Goal: Information Seeking & Learning: Learn about a topic

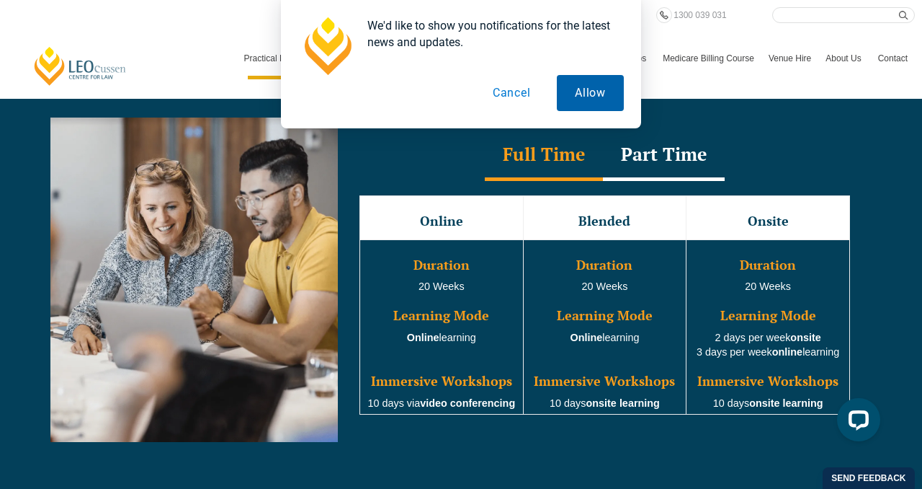
click at [587, 108] on button "Allow" at bounding box center [590, 93] width 67 height 36
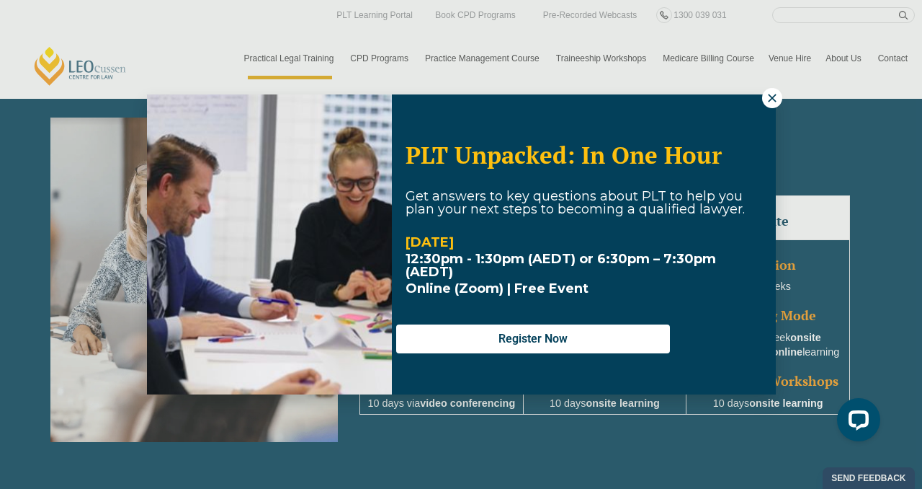
click at [773, 92] on icon at bounding box center [772, 98] width 13 height 13
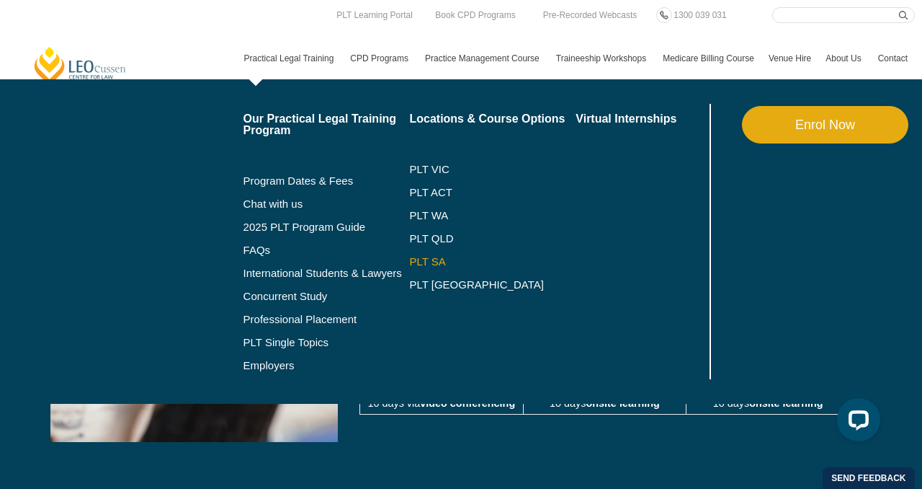
click at [429, 264] on link "PLT SA" at bounding box center [492, 262] width 166 height 12
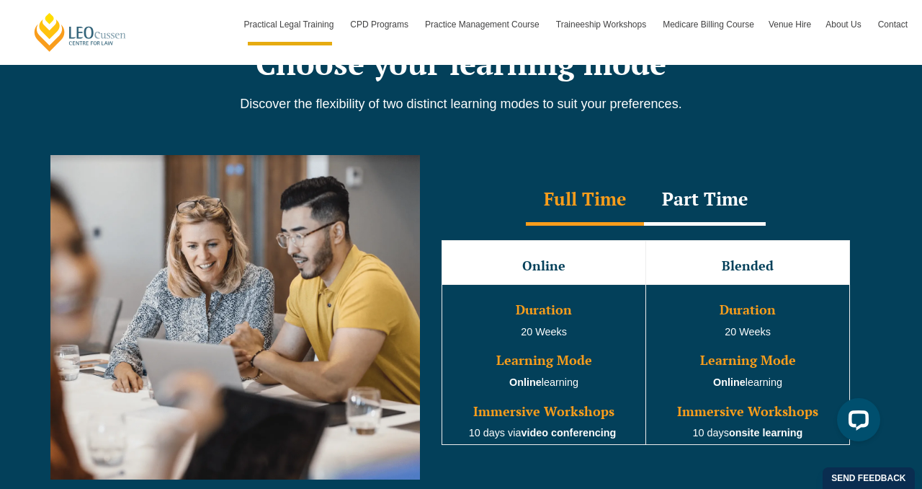
scroll to position [1239, 0]
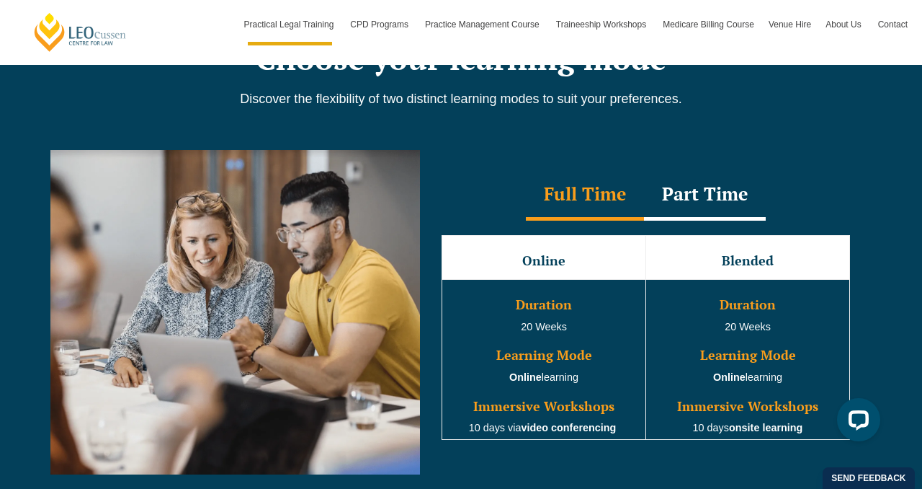
click at [714, 272] on td "Blended" at bounding box center [748, 258] width 204 height 44
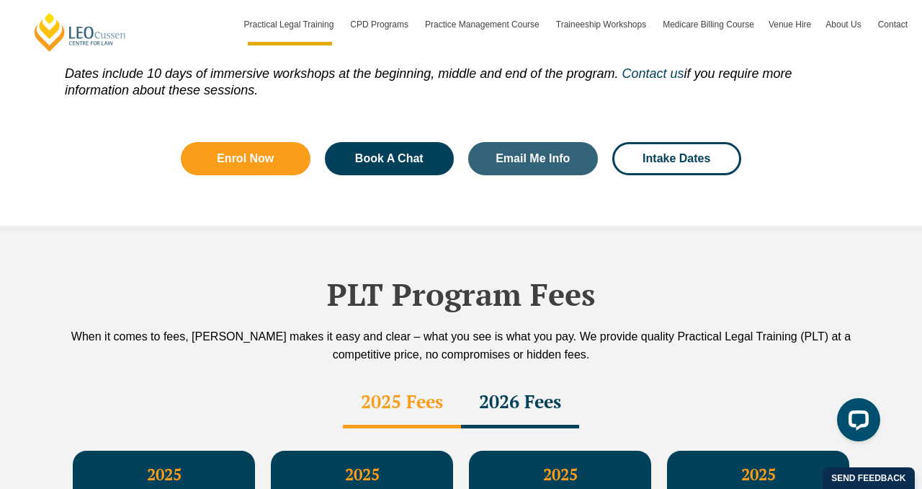
scroll to position [2550, 0]
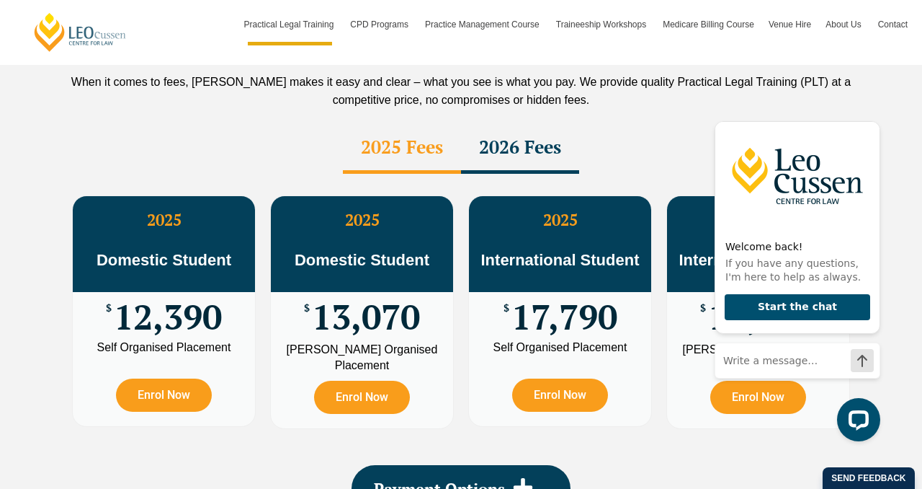
click at [659, 418] on div "2025 Domestic Student $ 12,390 Self Organised Placement Enrol Now 2025 Domestic…" at bounding box center [460, 312] width 821 height 277
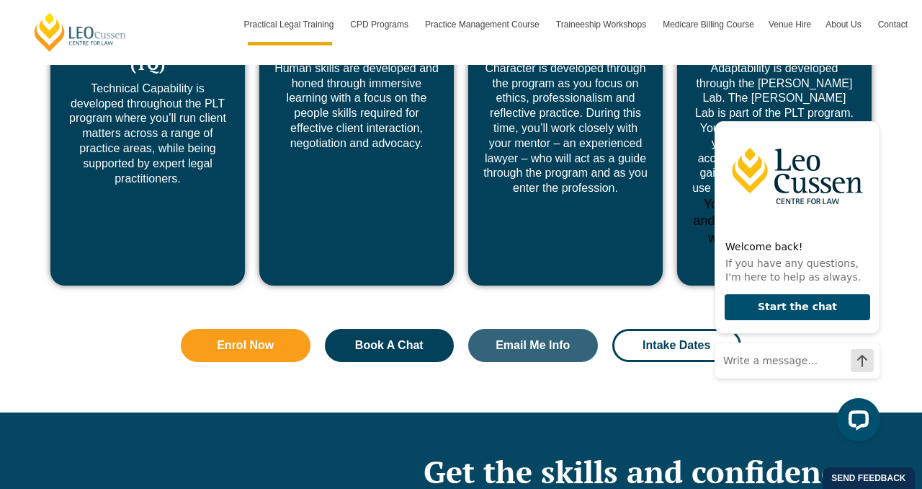
scroll to position [5700, 0]
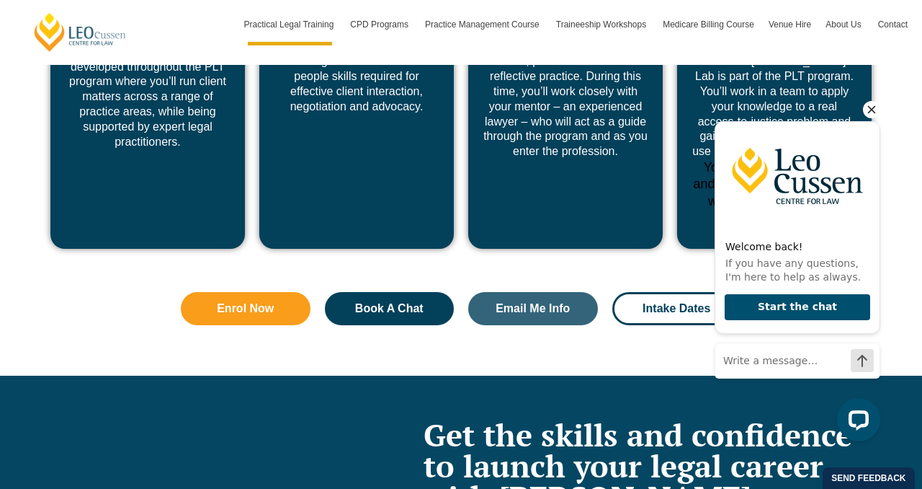
click at [876, 103] on icon "Hide greeting" at bounding box center [871, 109] width 17 height 17
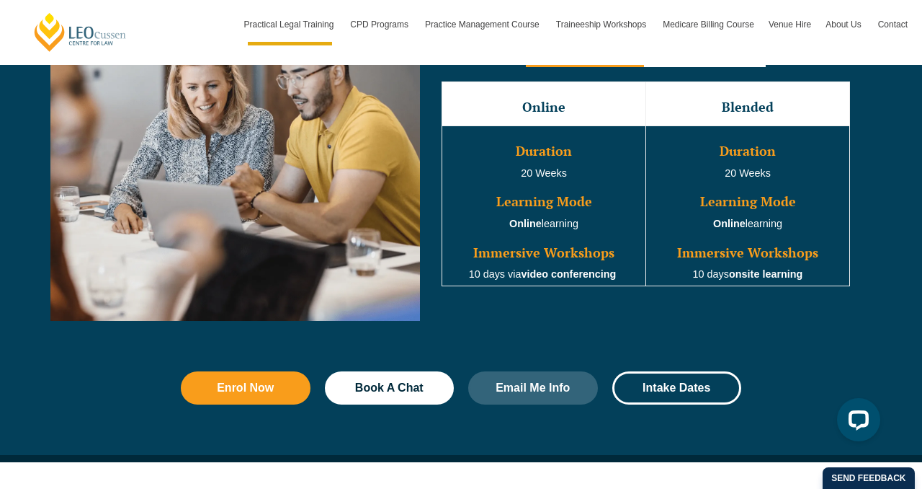
scroll to position [1325, 0]
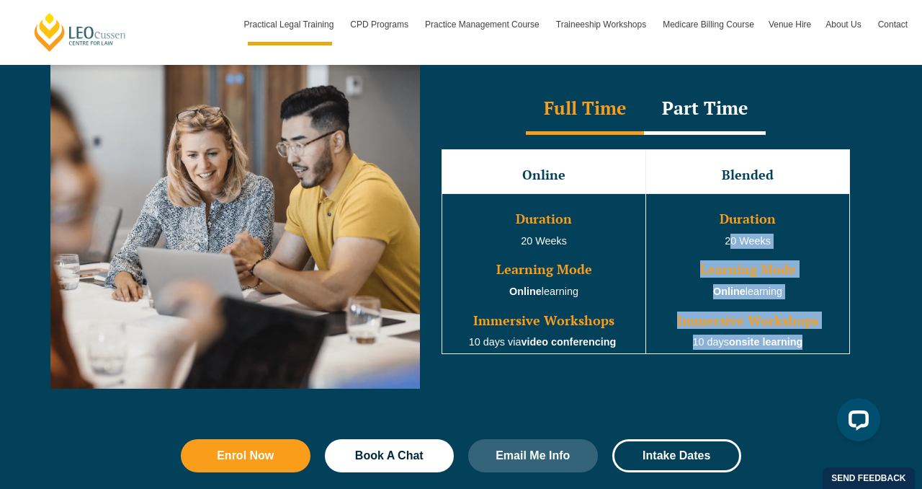
drag, startPoint x: 721, startPoint y: 244, endPoint x: 775, endPoint y: 355, distance: 123.4
click at [775, 353] on td "Duration 20 Weeks Learning Mode Online learning Immersive Workshops 10 days ons…" at bounding box center [748, 273] width 204 height 160
click at [754, 347] on strong "onsite learning" at bounding box center [765, 342] width 73 height 12
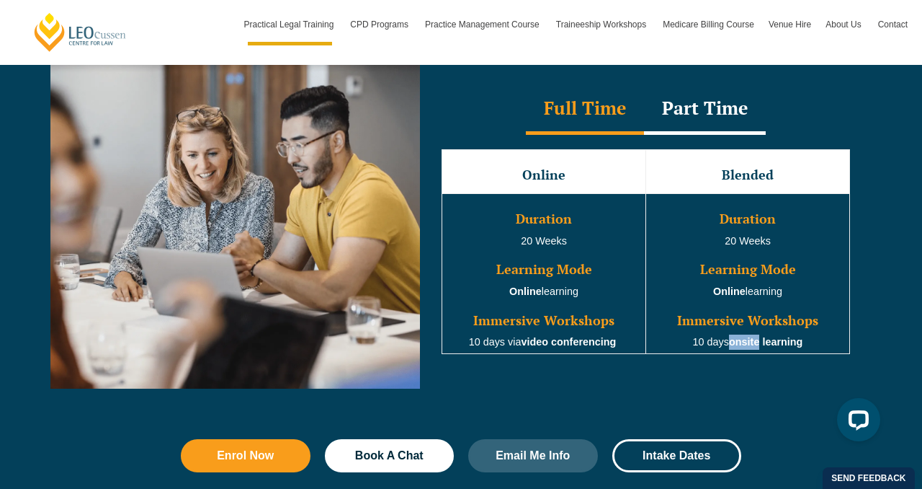
click at [754, 347] on strong "onsite learning" at bounding box center [765, 342] width 73 height 12
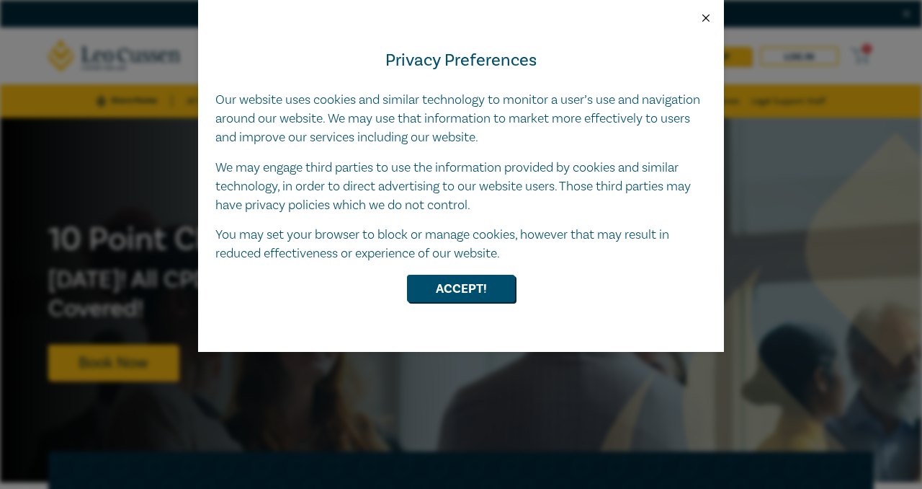
click at [708, 15] on button "Close" at bounding box center [706, 18] width 13 height 13
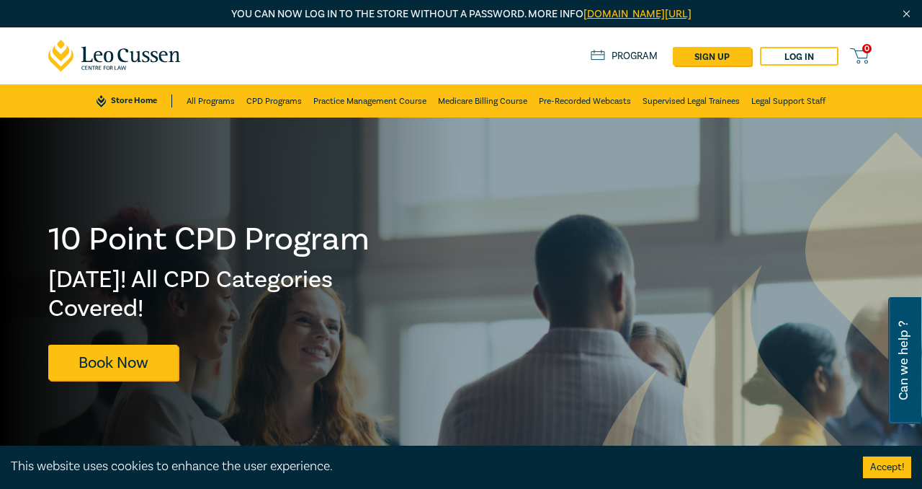
click at [910, 370] on span "Can we help ?" at bounding box center [904, 361] width 14 height 110
select select "AU"
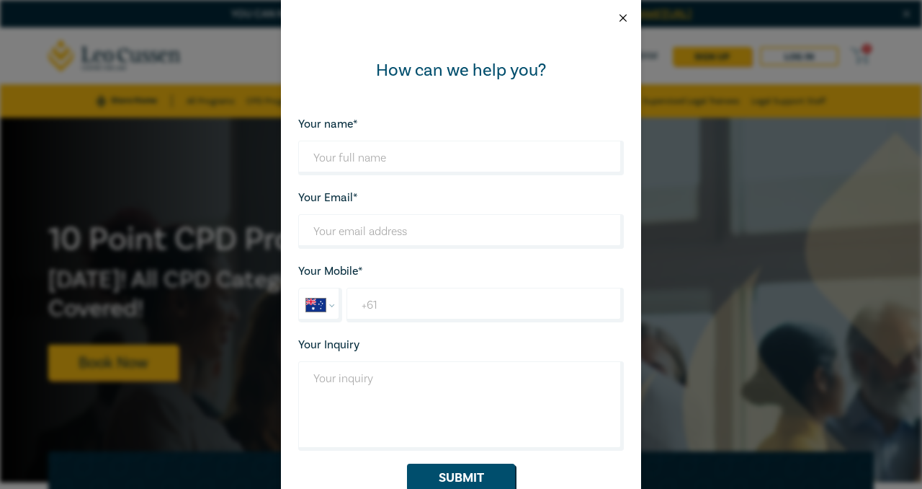
click at [623, 23] on button "Close" at bounding box center [623, 18] width 13 height 13
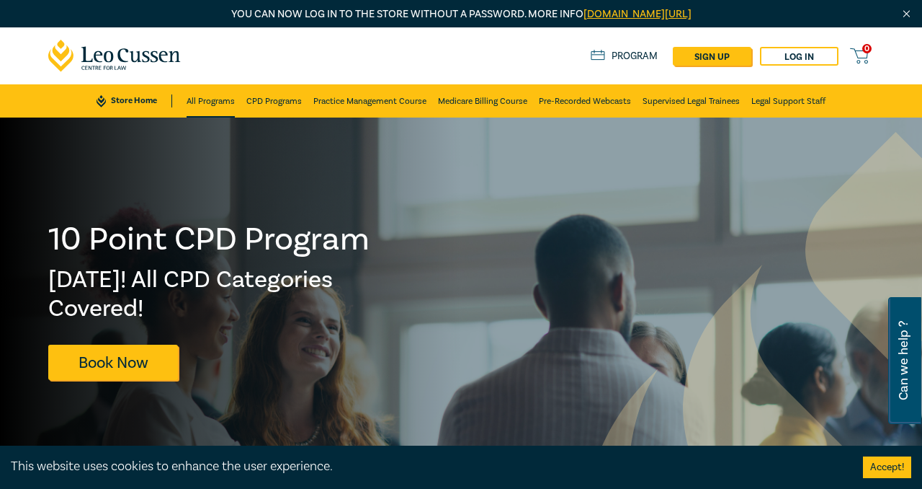
click at [215, 102] on link "All Programs" at bounding box center [211, 100] width 48 height 33
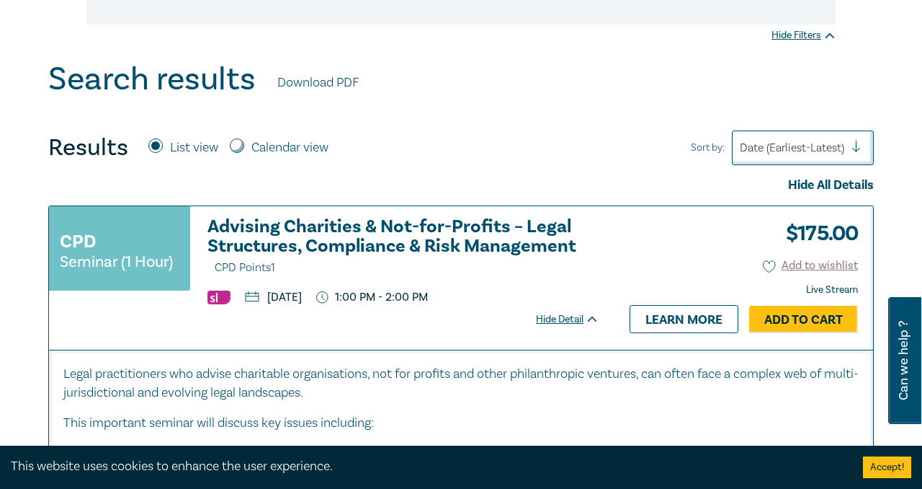
scroll to position [536, 0]
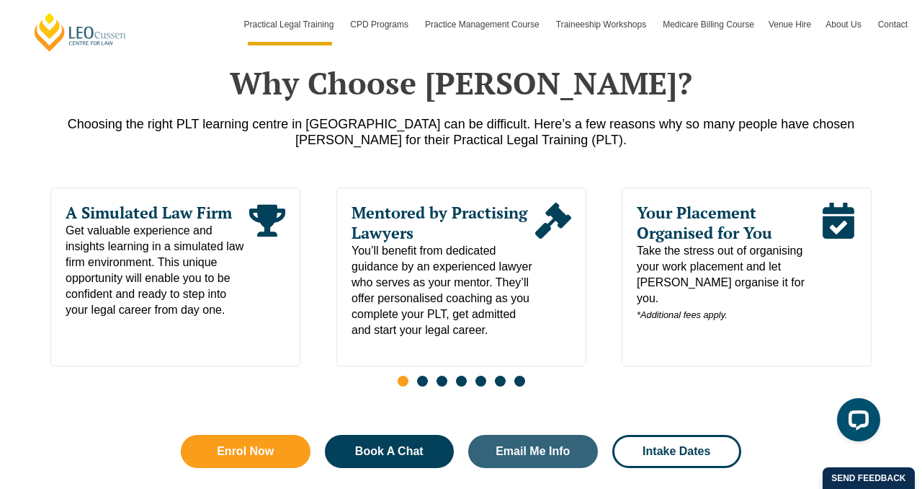
click at [420, 386] on span "Go to slide 2" at bounding box center [422, 380] width 11 height 11
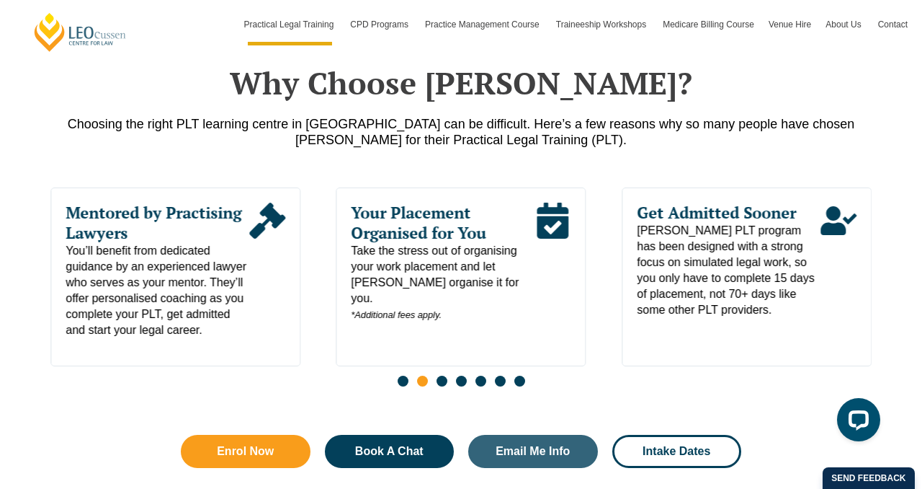
click at [444, 386] on span "Go to slide 3" at bounding box center [442, 380] width 11 height 11
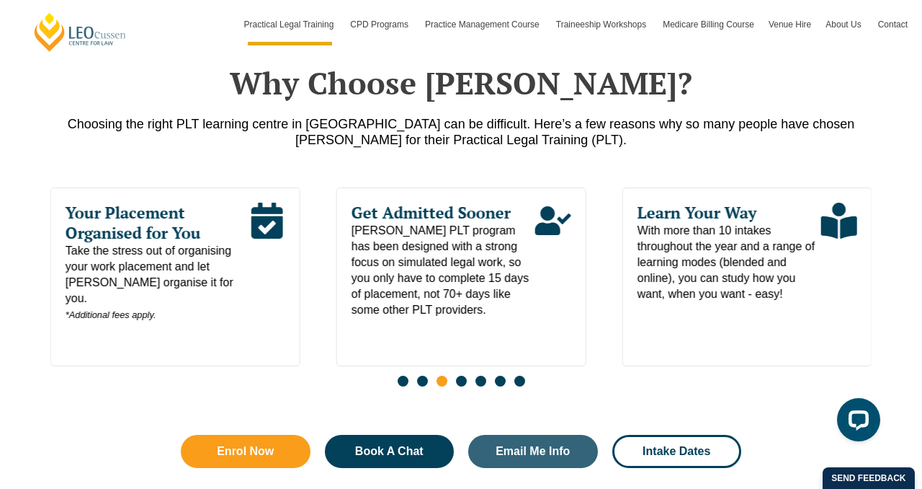
click at [464, 386] on span "Go to slide 4" at bounding box center [461, 380] width 11 height 11
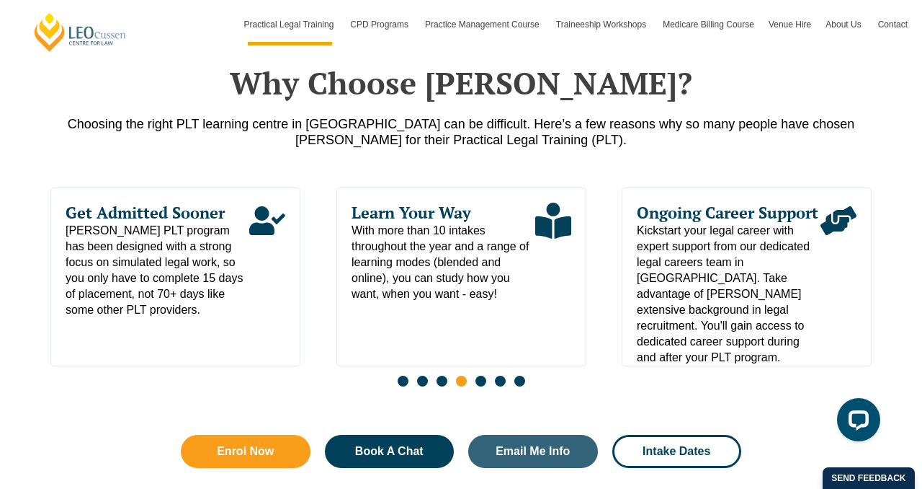
click at [478, 386] on span "Go to slide 5" at bounding box center [481, 380] width 11 height 11
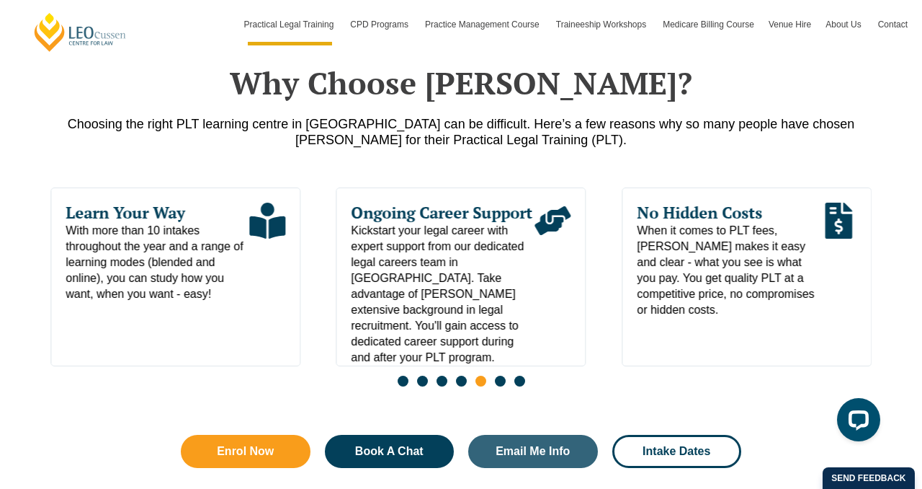
click at [502, 386] on span "Go to slide 6" at bounding box center [500, 380] width 11 height 11
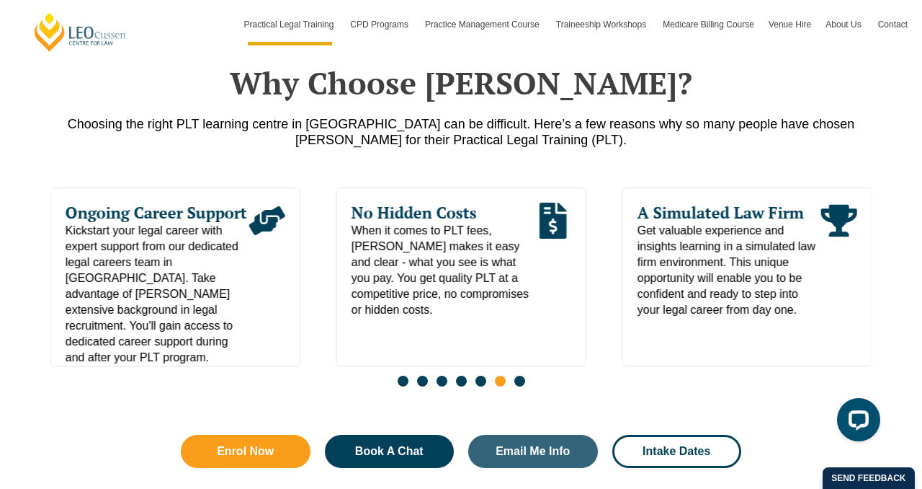
click at [522, 386] on span "Go to slide 7" at bounding box center [519, 380] width 11 height 11
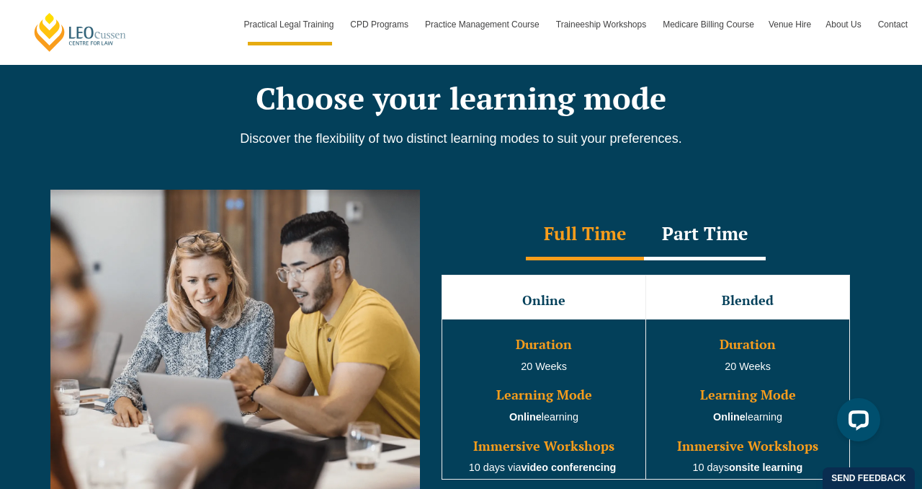
scroll to position [1190, 0]
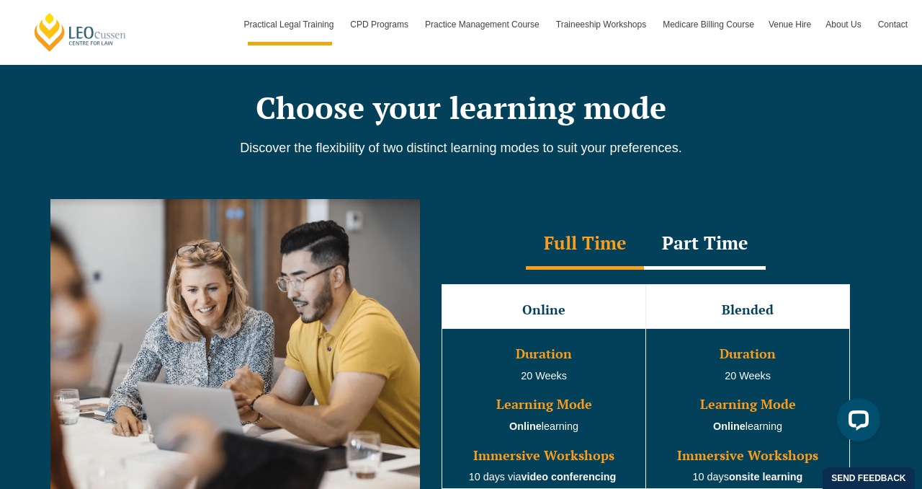
click at [723, 256] on div "Part Time" at bounding box center [705, 244] width 122 height 50
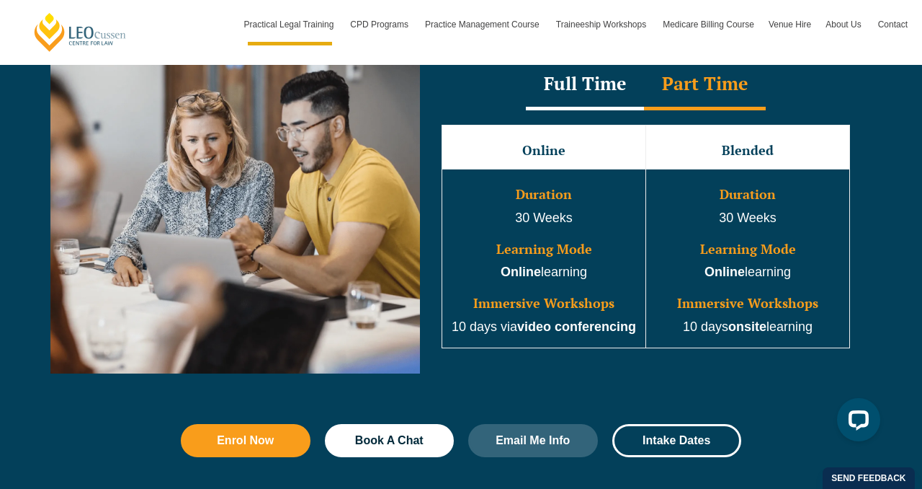
scroll to position [1342, 0]
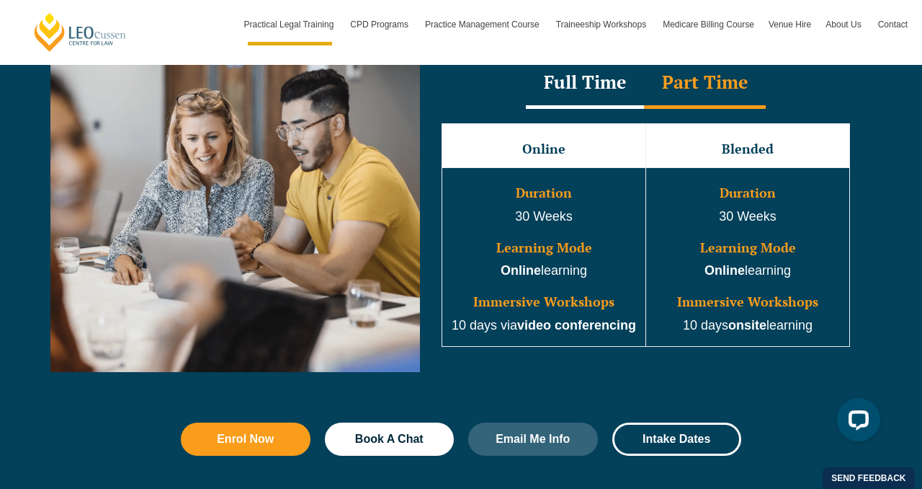
click at [601, 76] on div "Full Time" at bounding box center [585, 83] width 118 height 50
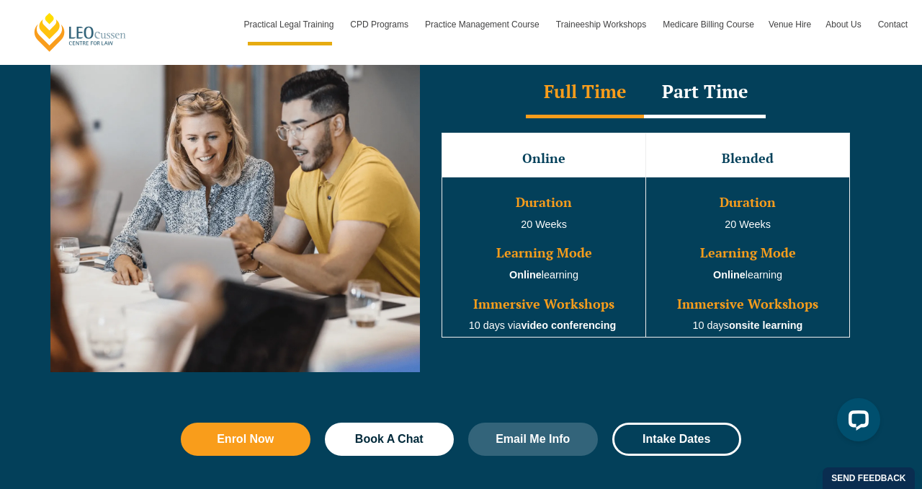
click at [601, 76] on div "Full Time" at bounding box center [585, 93] width 118 height 50
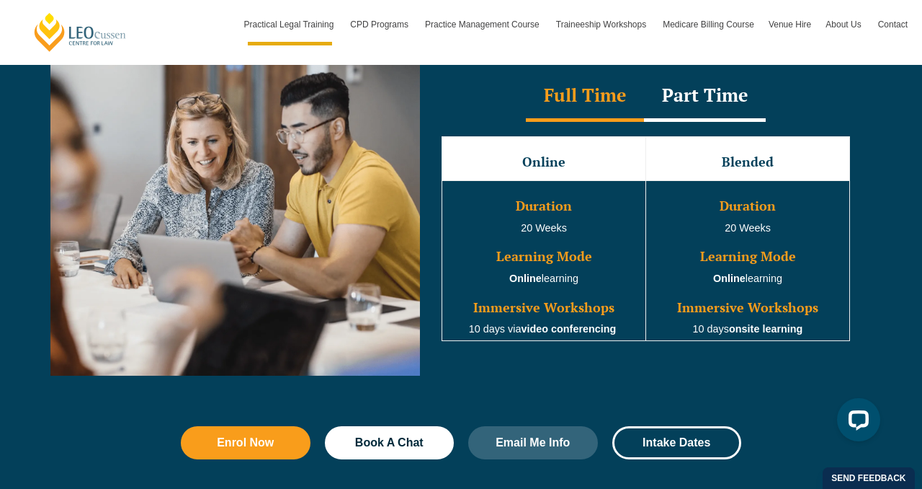
click at [717, 158] on td "Blended" at bounding box center [748, 159] width 204 height 44
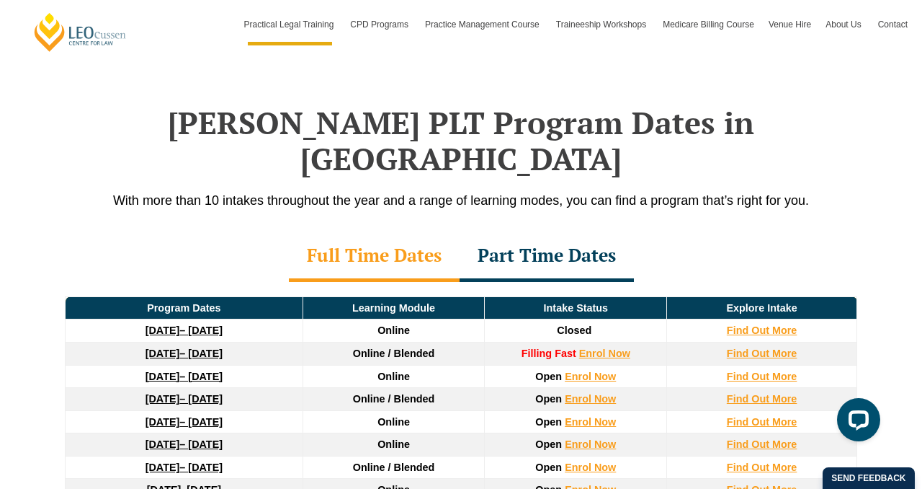
scroll to position [1824, 0]
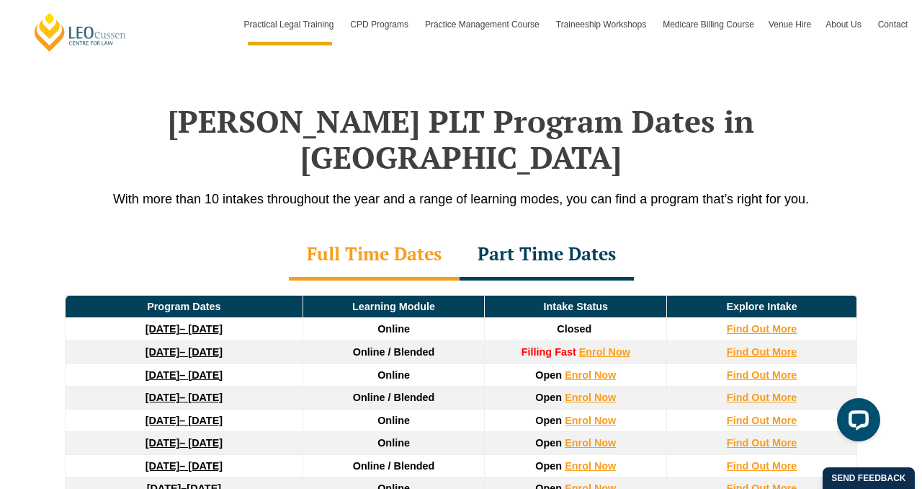
click at [594, 236] on div "Part Time Dates" at bounding box center [547, 255] width 174 height 50
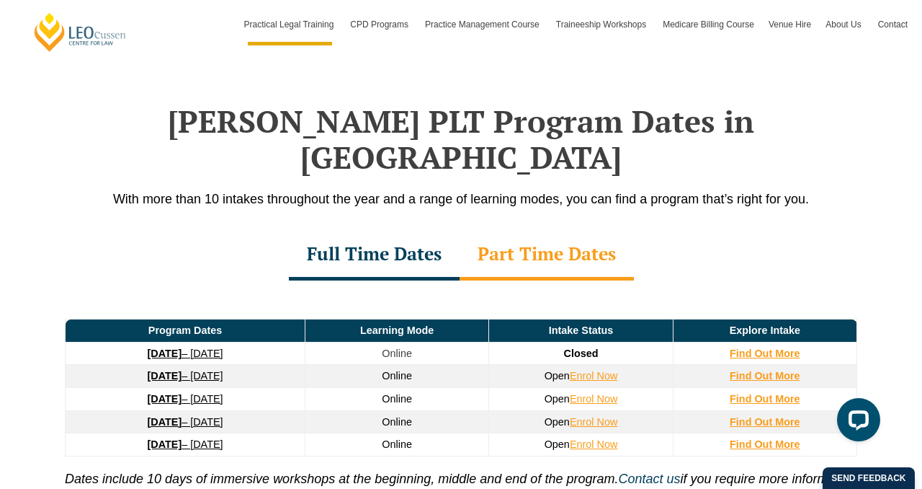
click at [455, 233] on div "Full Time Dates" at bounding box center [374, 255] width 171 height 50
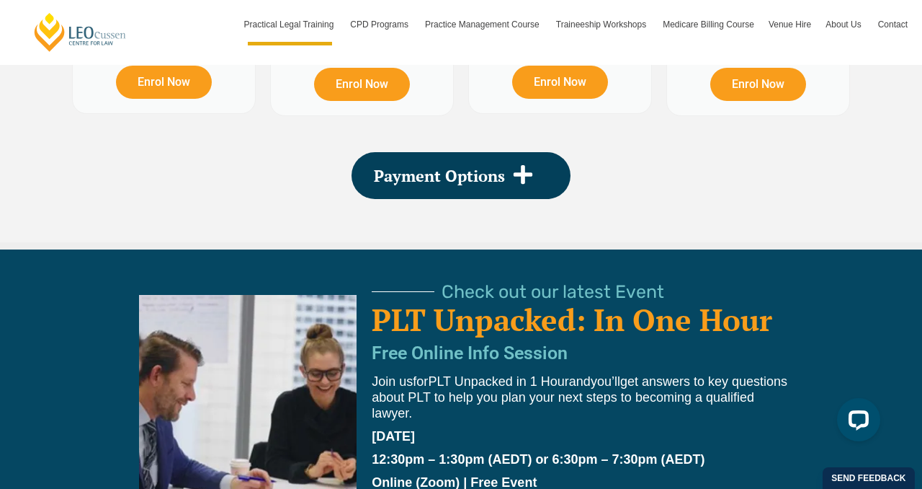
scroll to position [2892, 0]
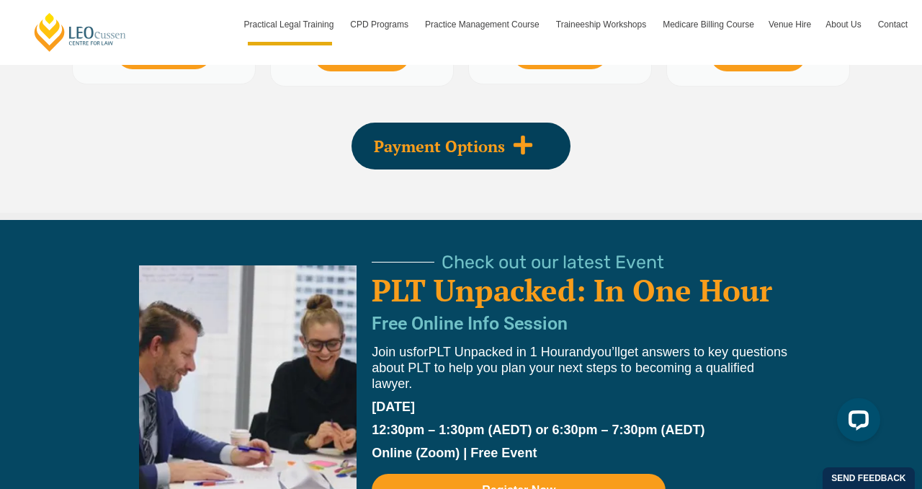
click at [528, 127] on div "Payment Options" at bounding box center [461, 145] width 219 height 47
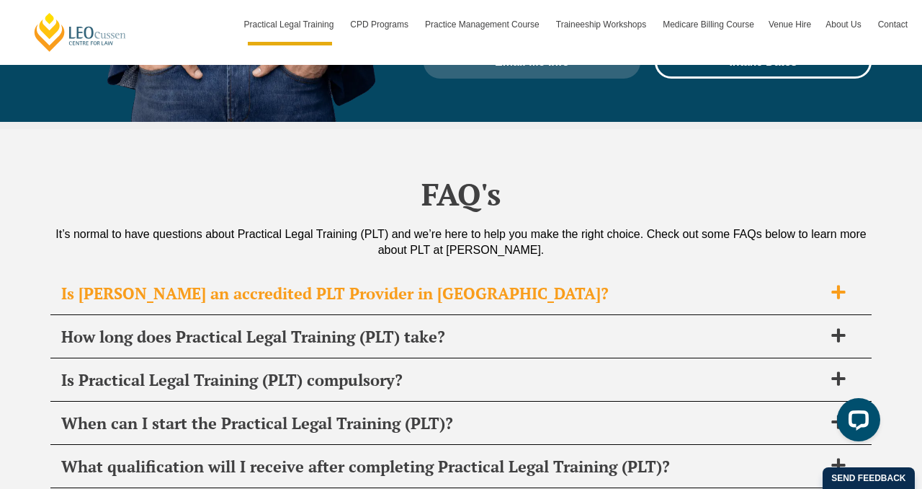
scroll to position [7031, 0]
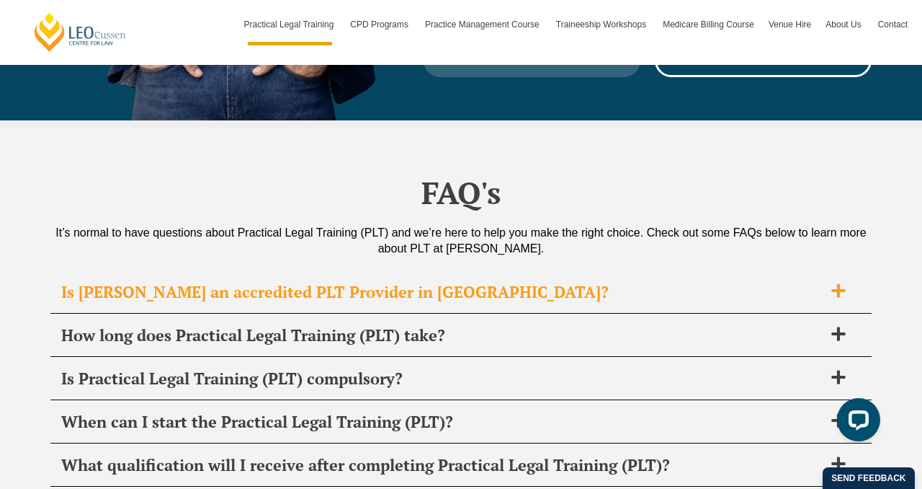
click at [495, 282] on h2 "Is Leo Cussen an accredited PLT Provider in SA?" at bounding box center [442, 292] width 762 height 20
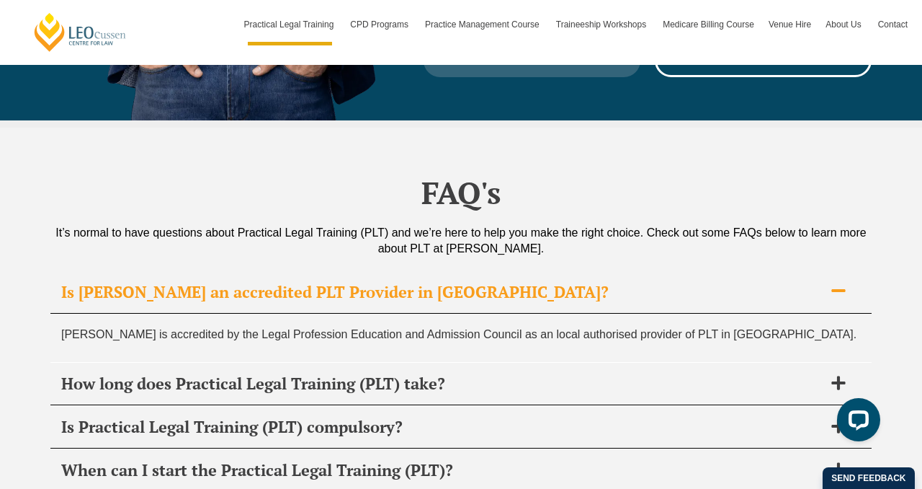
click at [495, 282] on h2 "Is Leo Cussen an accredited PLT Provider in SA?" at bounding box center [442, 292] width 762 height 20
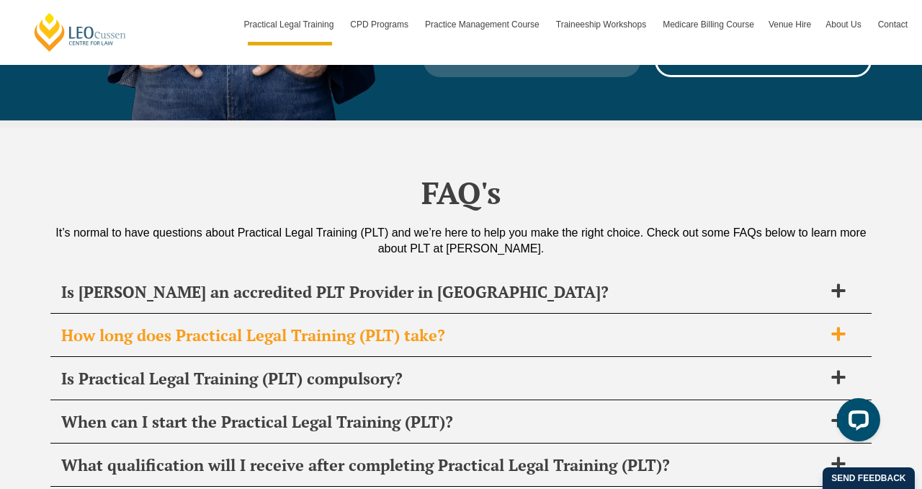
click at [471, 325] on h2 "How long does Practical Legal Training (PLT) take?" at bounding box center [442, 335] width 762 height 20
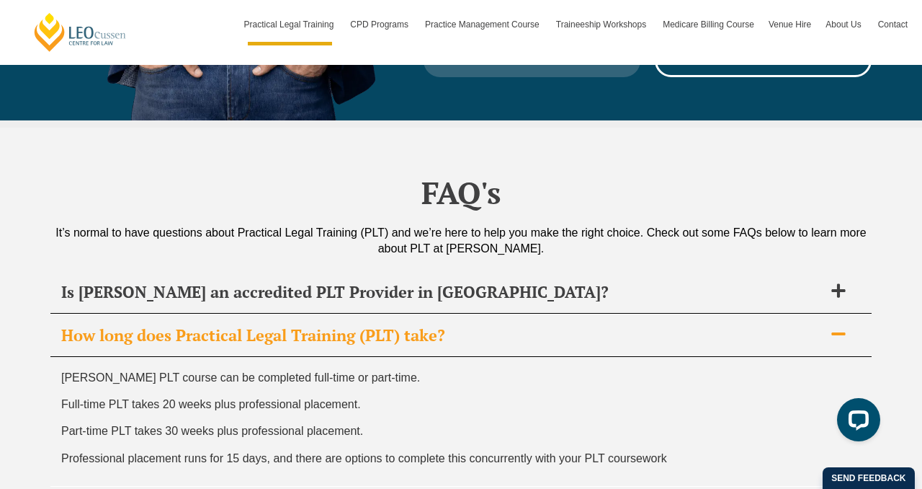
click at [471, 325] on h2 "How long does Practical Legal Training (PLT) take?" at bounding box center [442, 335] width 762 height 20
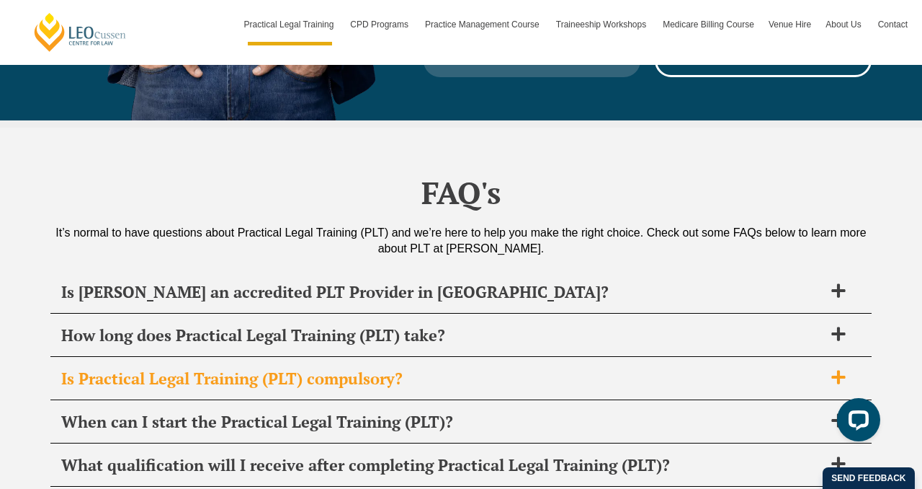
click at [463, 368] on h2 "Is Practical Legal Training (PLT) compulsory?" at bounding box center [442, 378] width 762 height 20
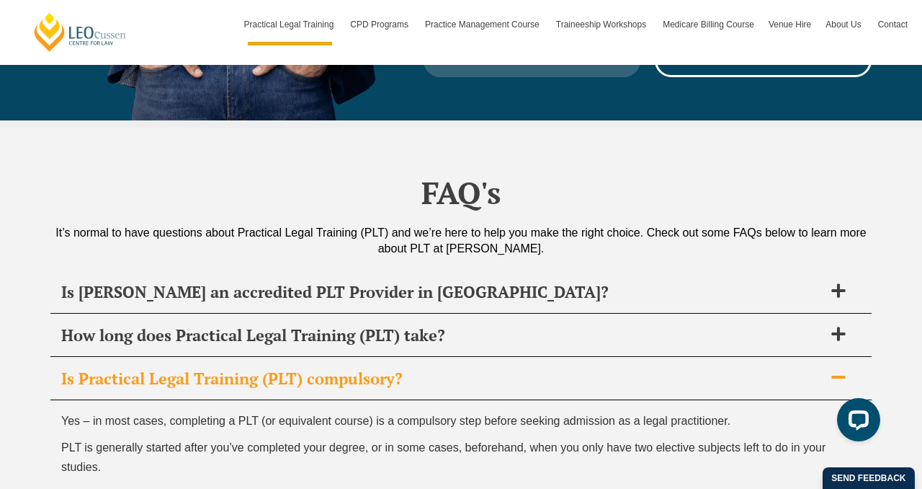
click at [463, 368] on h2 "Is Practical Legal Training (PLT) compulsory?" at bounding box center [442, 378] width 762 height 20
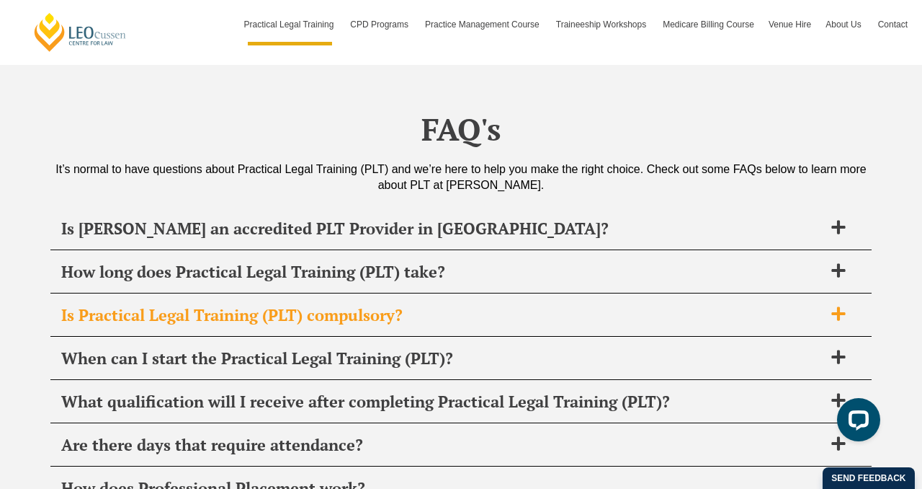
scroll to position [7098, 0]
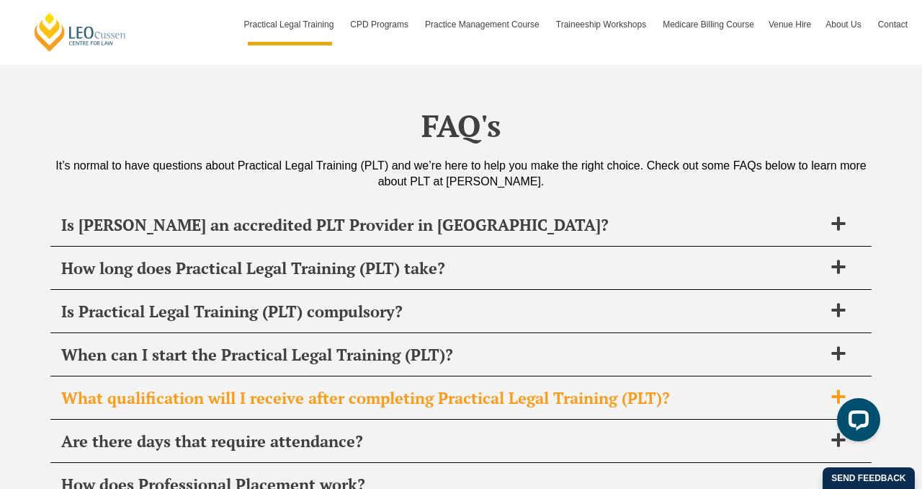
click at [457, 377] on div "What qualification will I receive after completing Practical Legal Training (PL…" at bounding box center [460, 398] width 821 height 43
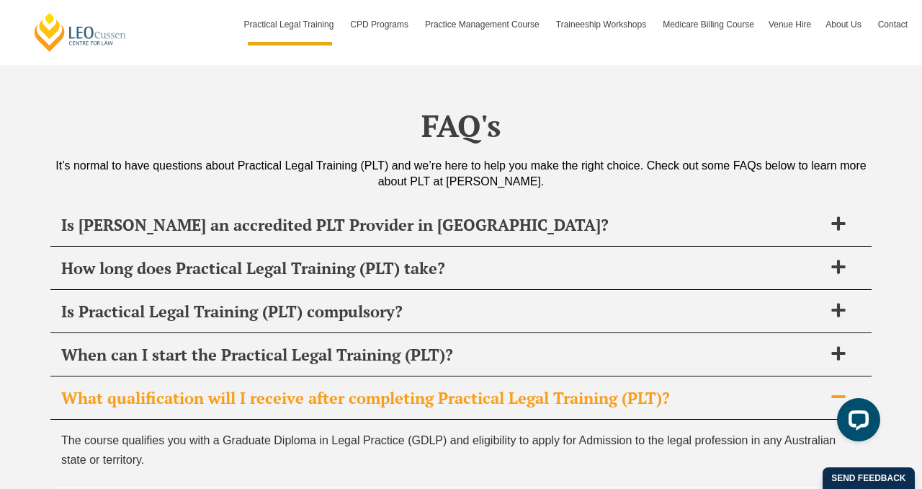
click at [457, 377] on div "What qualification will I receive after completing Practical Legal Training (PL…" at bounding box center [460, 398] width 821 height 43
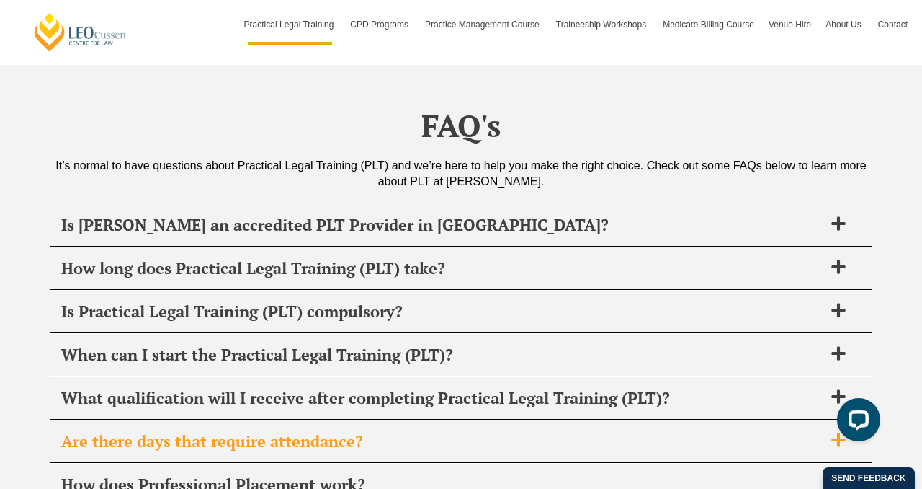
click at [456, 431] on h2 "Are there days that require attendance?" at bounding box center [442, 441] width 762 height 20
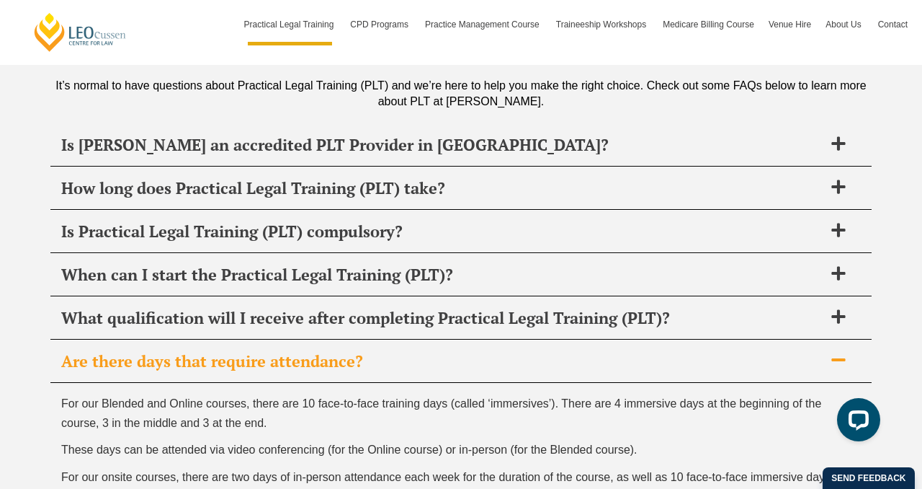
scroll to position [7180, 0]
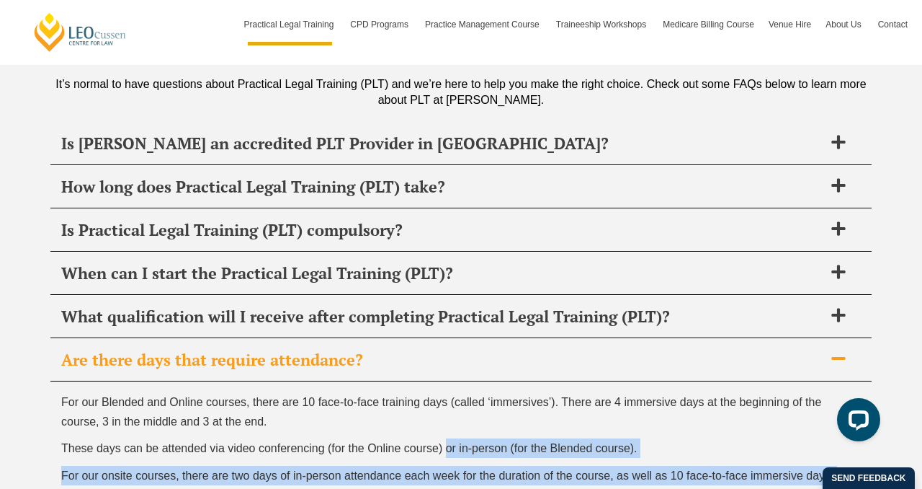
drag, startPoint x: 448, startPoint y: 368, endPoint x: 721, endPoint y: 449, distance: 284.1
click at [721, 449] on div "For our Blended and Online courses, there are 10 face-to-face training days (ca…" at bounding box center [460, 468] width 821 height 175
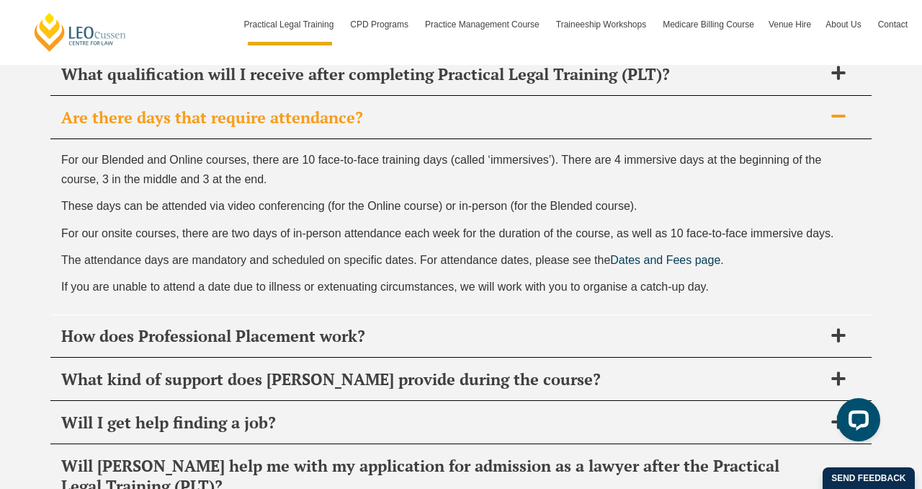
scroll to position [7439, 0]
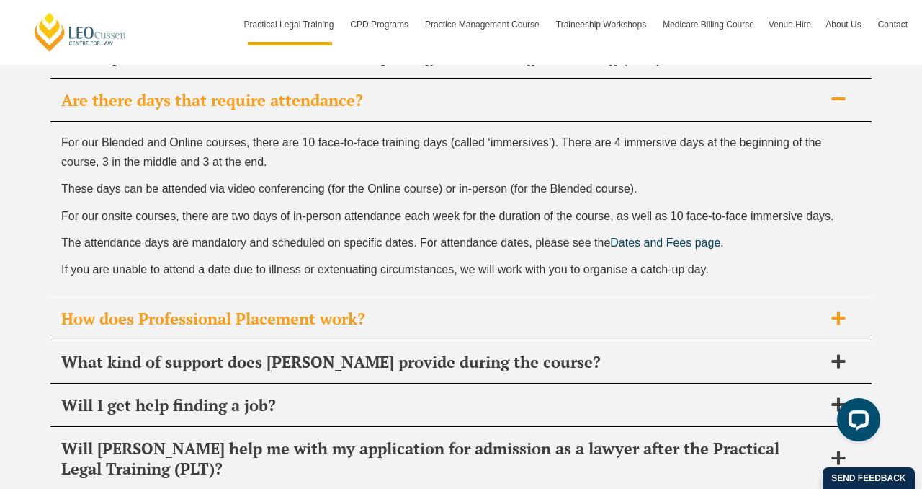
click at [749, 308] on h2 "How does Professional Placement work?" at bounding box center [442, 318] width 762 height 20
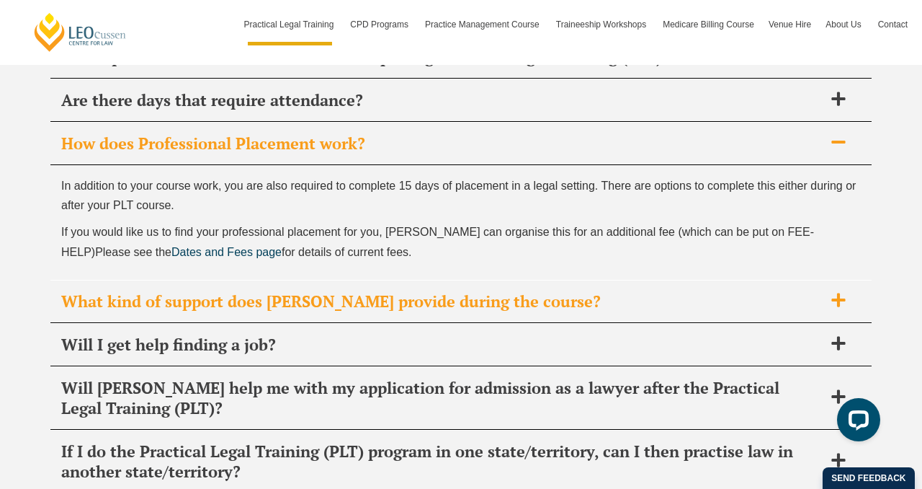
click at [747, 280] on div "What kind of support does Leo Cussen provide during the course?" at bounding box center [460, 301] width 821 height 43
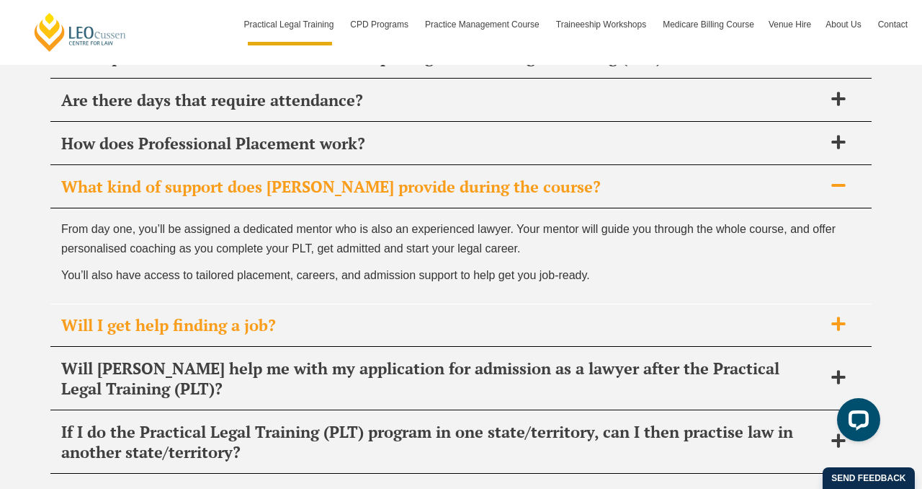
click at [744, 304] on div "Will I get help finding a job?" at bounding box center [460, 325] width 821 height 43
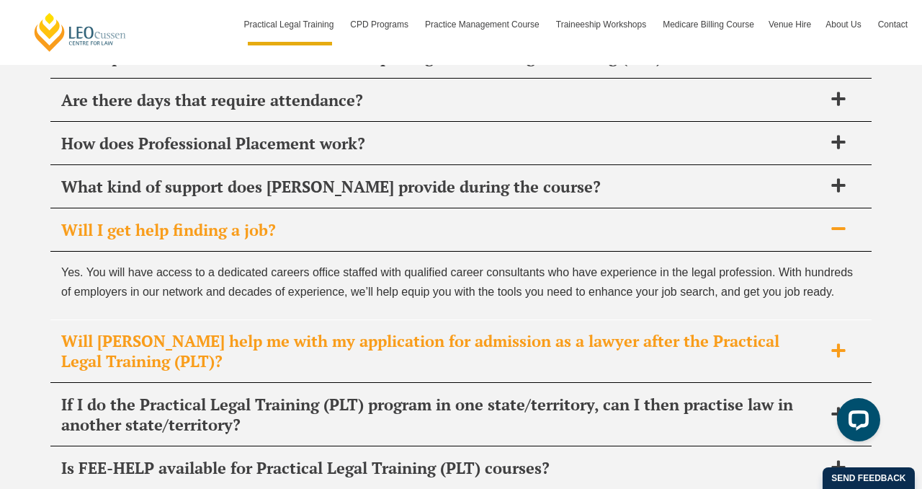
click at [744, 331] on h2 "Will [PERSON_NAME] help me with my application for admission as a lawyer after …" at bounding box center [442, 351] width 762 height 40
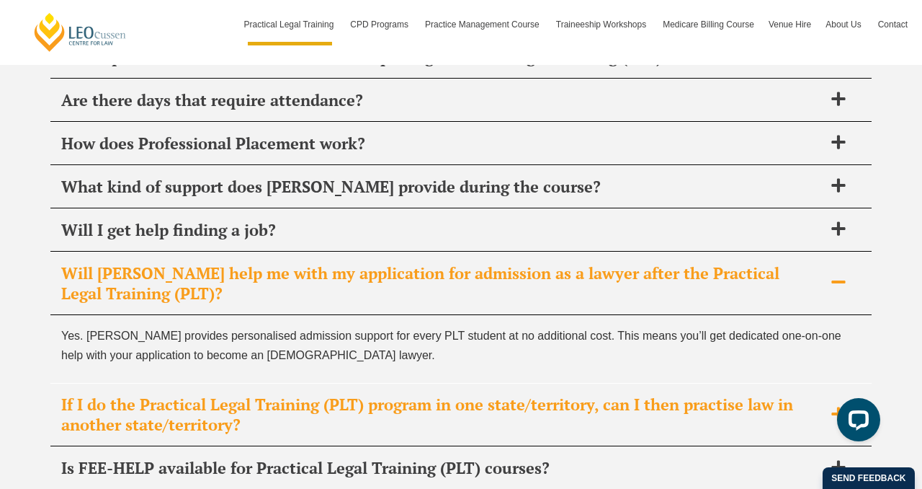
click at [741, 394] on h2 "If I do the Practical Legal Training (PLT) program in one state/territory, can …" at bounding box center [442, 414] width 762 height 40
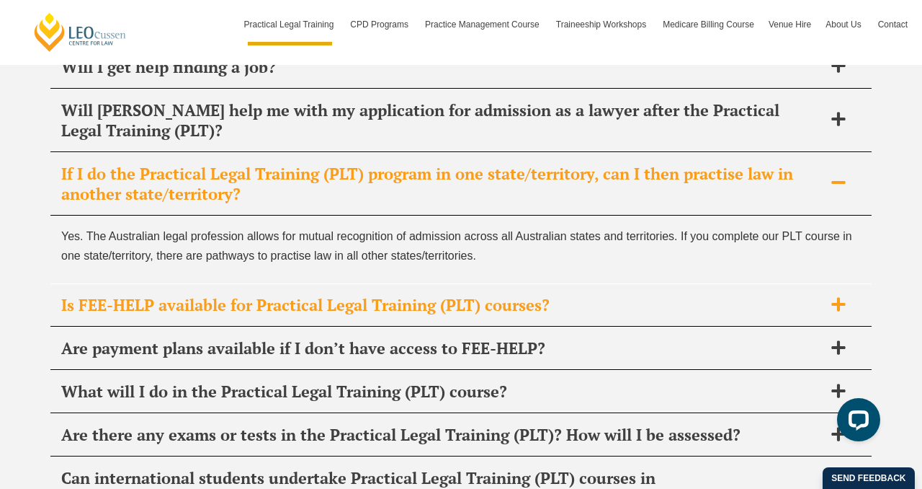
scroll to position [7606, 0]
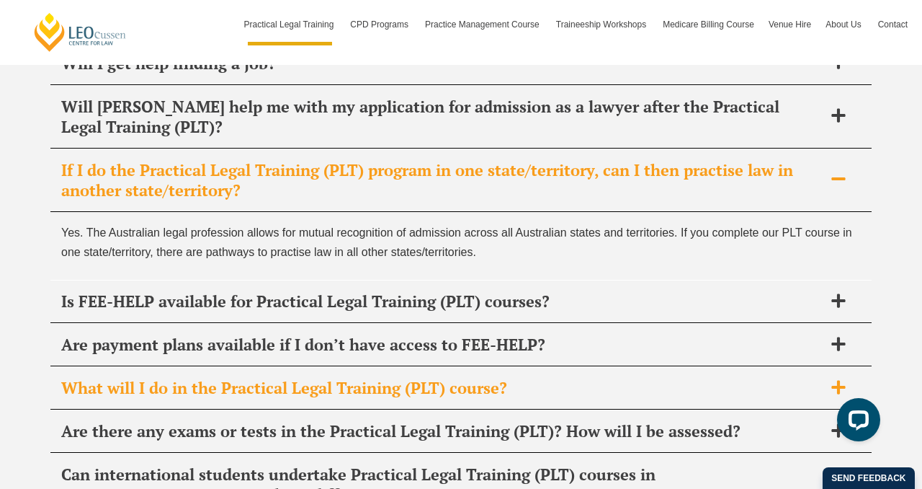
click at [735, 367] on div "What will I do in the Practical Legal Training (PLT) course?" at bounding box center [460, 388] width 821 height 43
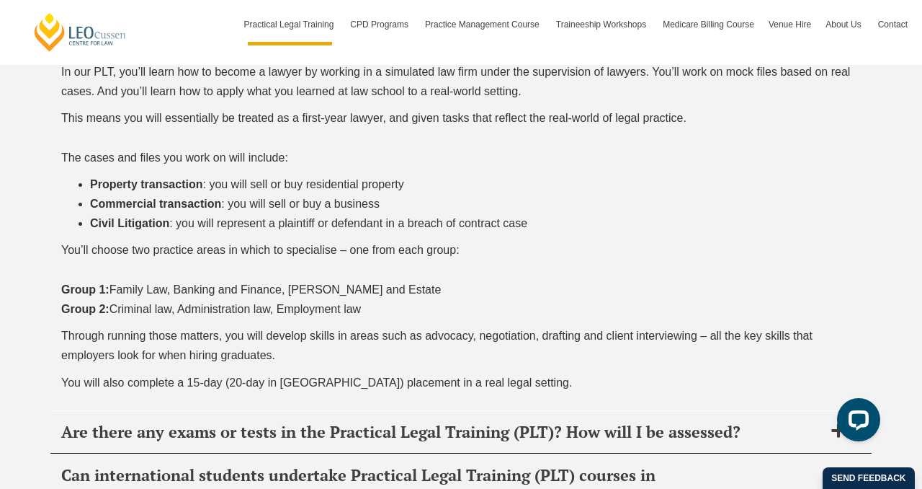
scroll to position [7890, 0]
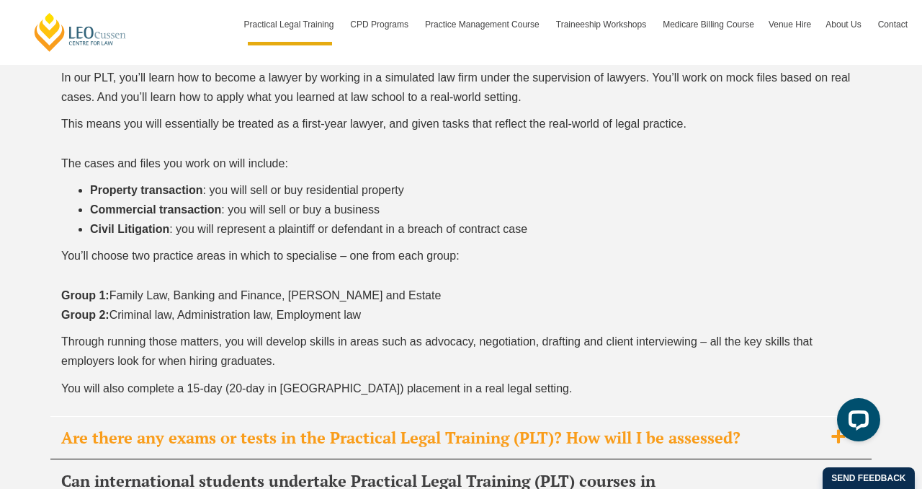
click at [736, 416] on div "Are there any exams or tests in the Practical Legal Training (PLT)? How will I …" at bounding box center [460, 437] width 821 height 43
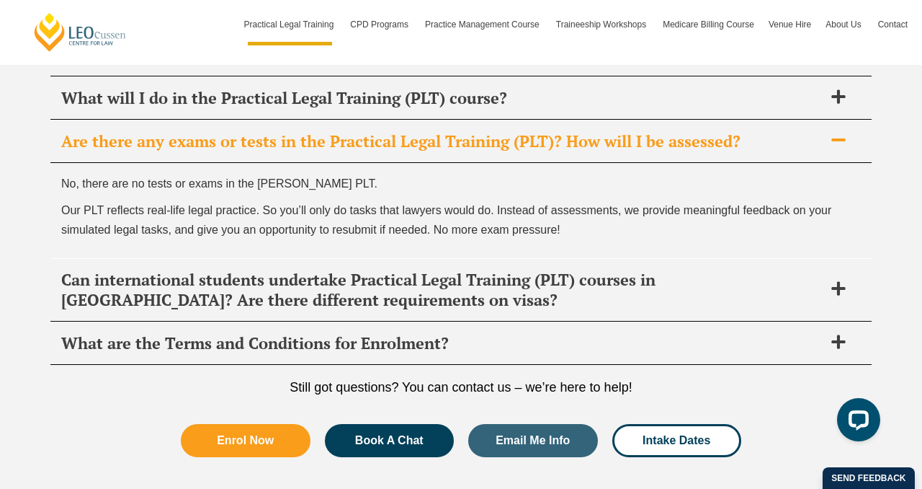
scroll to position [7822, 0]
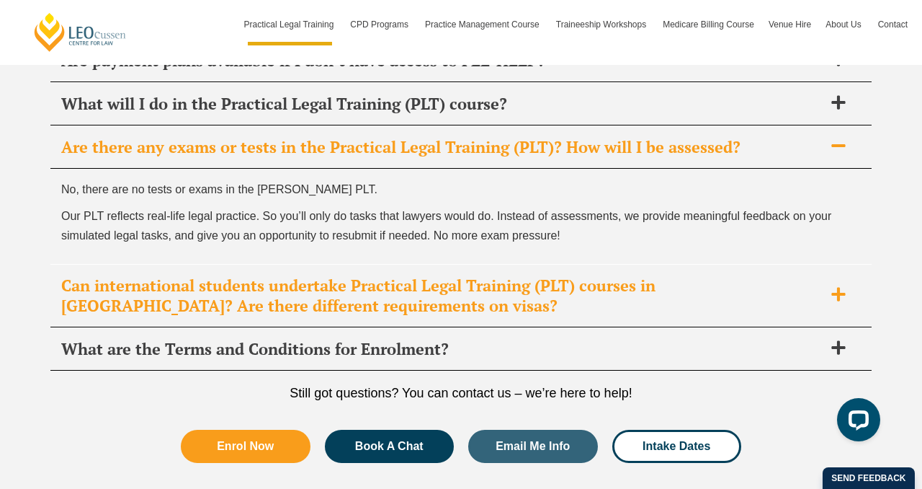
click at [755, 275] on h2 "Can international students undertake Practical Legal Training (PLT) courses in …" at bounding box center [442, 295] width 762 height 40
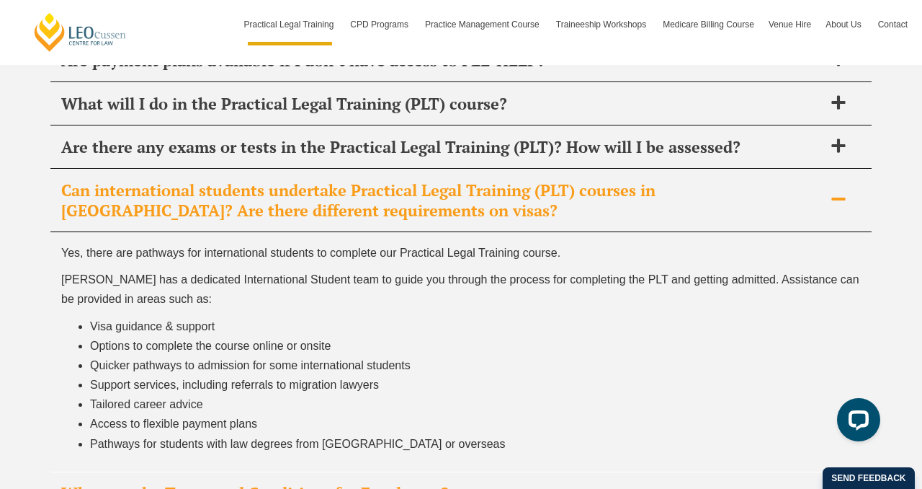
click at [716, 472] on div "What are the Terms and Conditions for Enrolment?" at bounding box center [460, 493] width 821 height 43
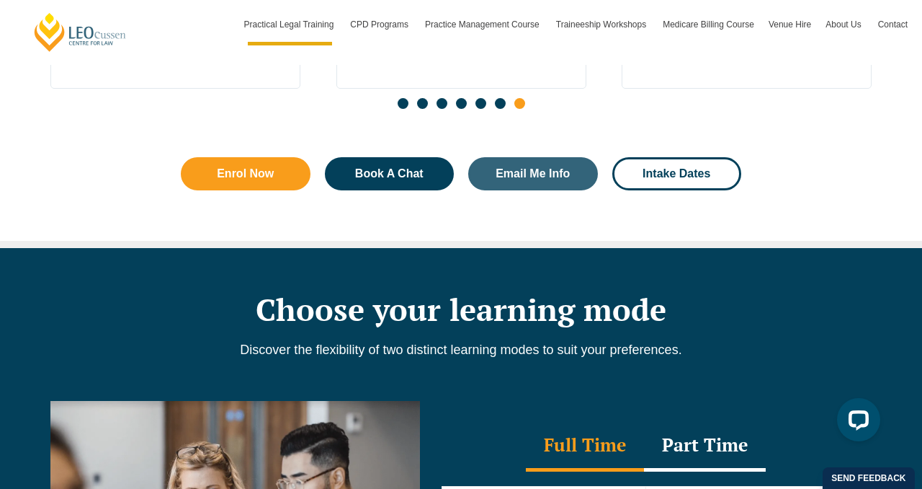
scroll to position [753, 0]
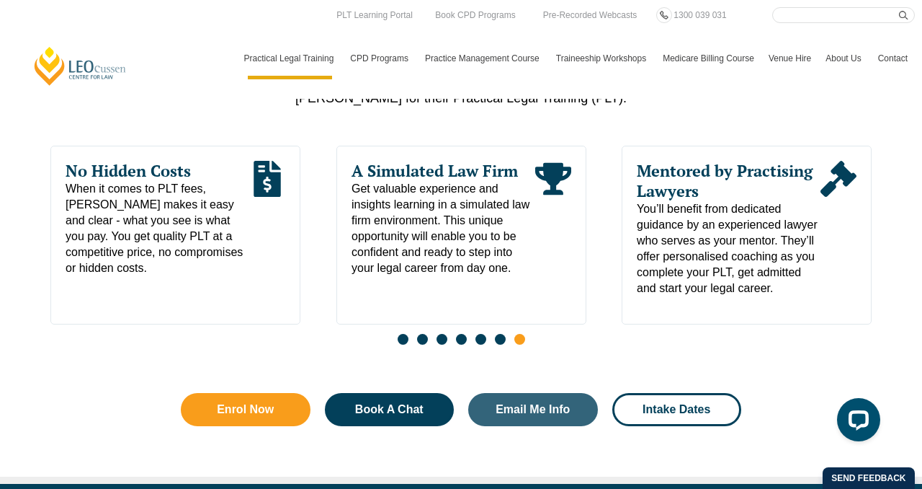
click at [799, 14] on input "Search here" at bounding box center [843, 15] width 143 height 16
type input "i"
type input "n"
type input "onsite"
click at [899, 7] on button "submit" at bounding box center [907, 15] width 16 height 16
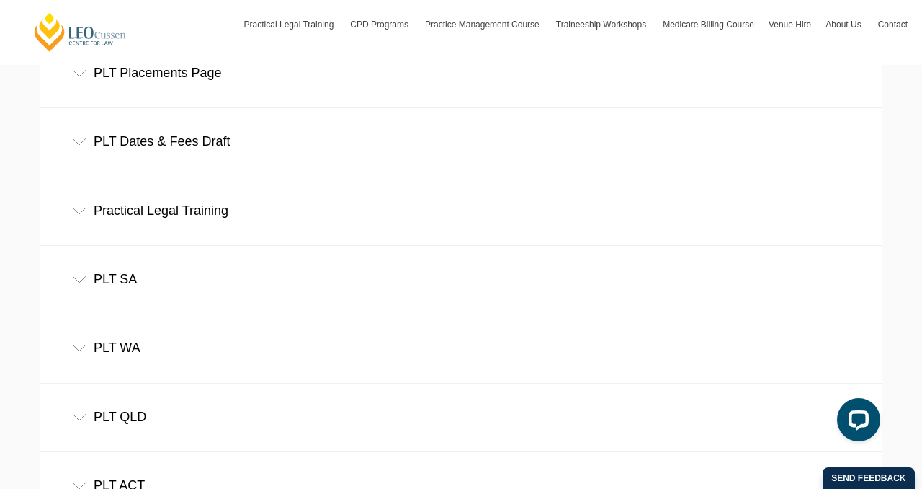
scroll to position [1084, 0]
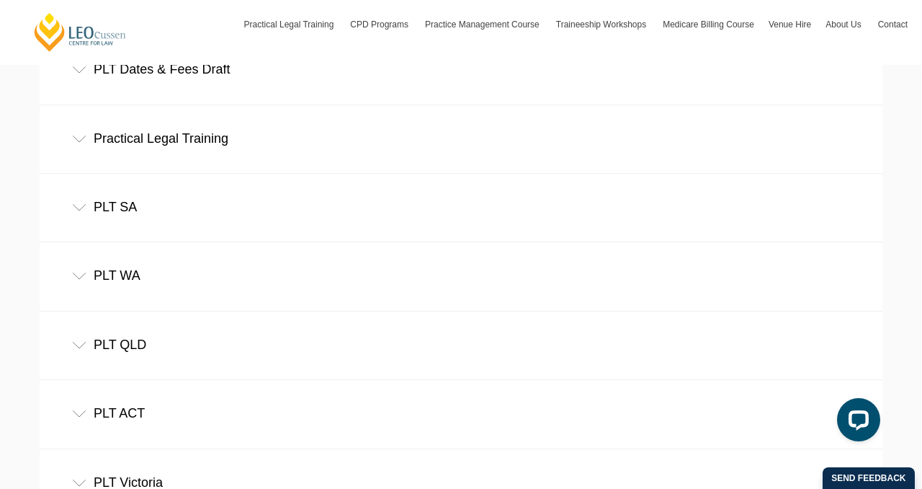
click at [288, 188] on div "PLT SA" at bounding box center [461, 207] width 843 height 67
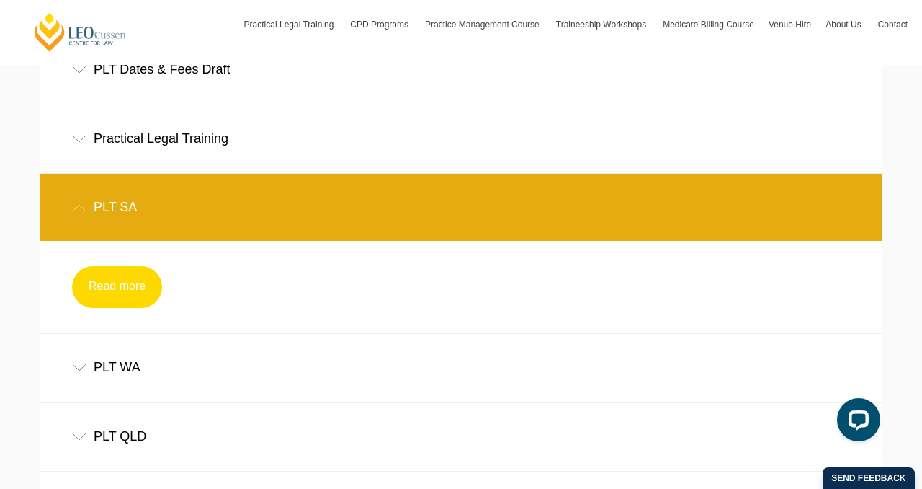
click at [120, 298] on link "Read more" at bounding box center [117, 287] width 90 height 42
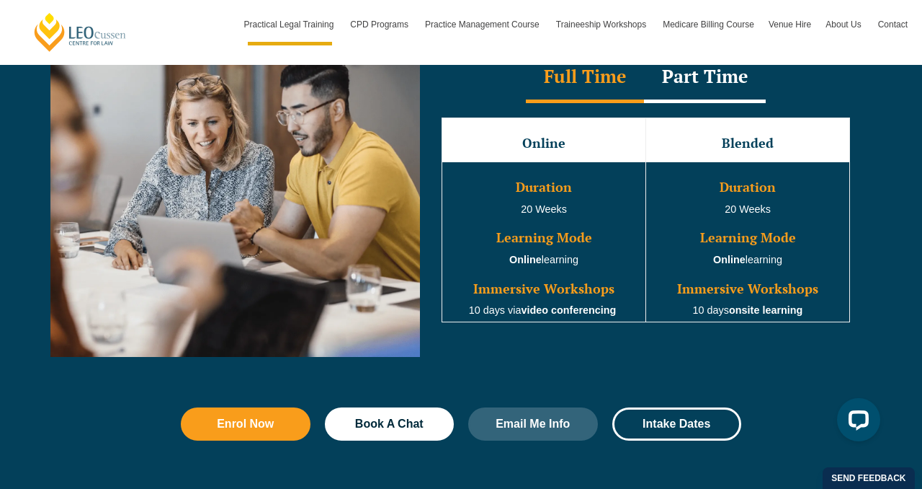
scroll to position [1361, 0]
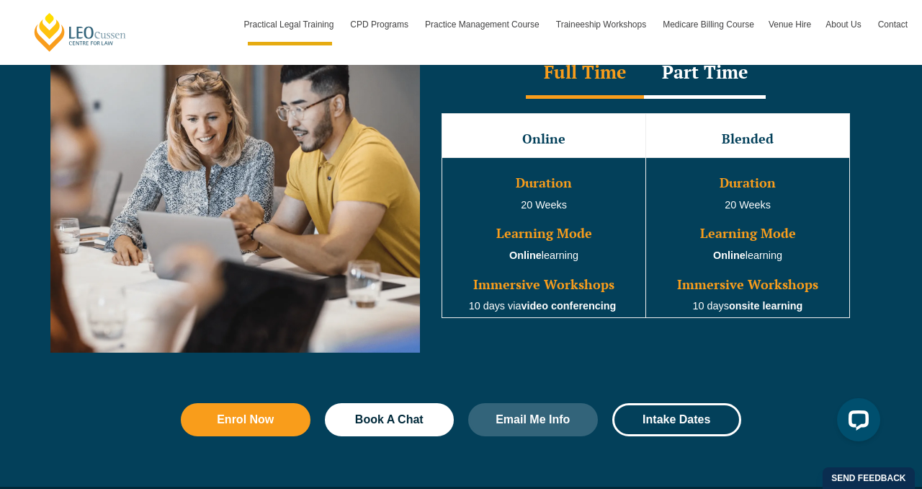
click at [721, 313] on td "Duration 20 Weeks Learning Mode Online learning Immersive Workshops 10 days ons…" at bounding box center [748, 237] width 204 height 160
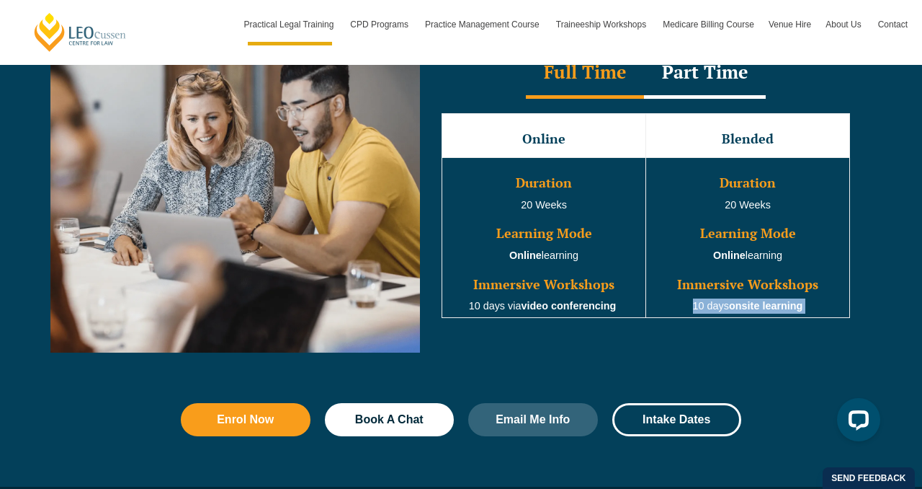
click at [721, 313] on td "Duration 20 Weeks Learning Mode Online learning Immersive Workshops 10 days ons…" at bounding box center [748, 237] width 204 height 160
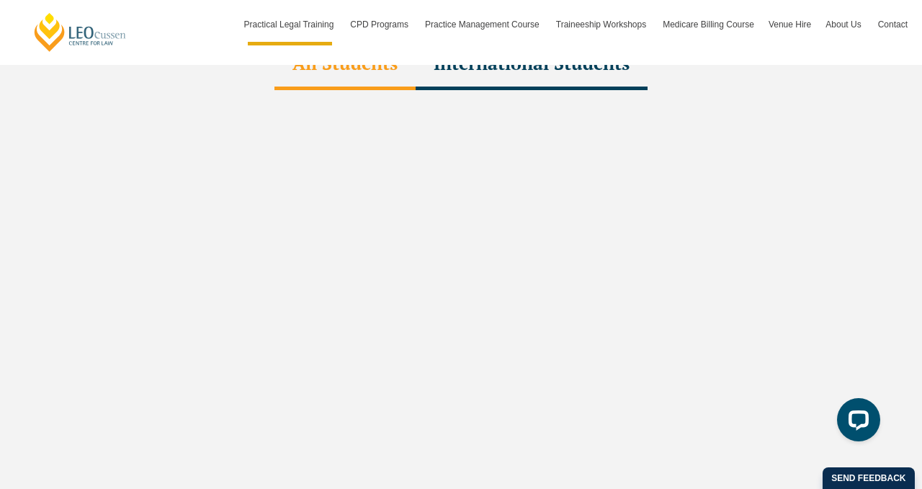
scroll to position [4516, 0]
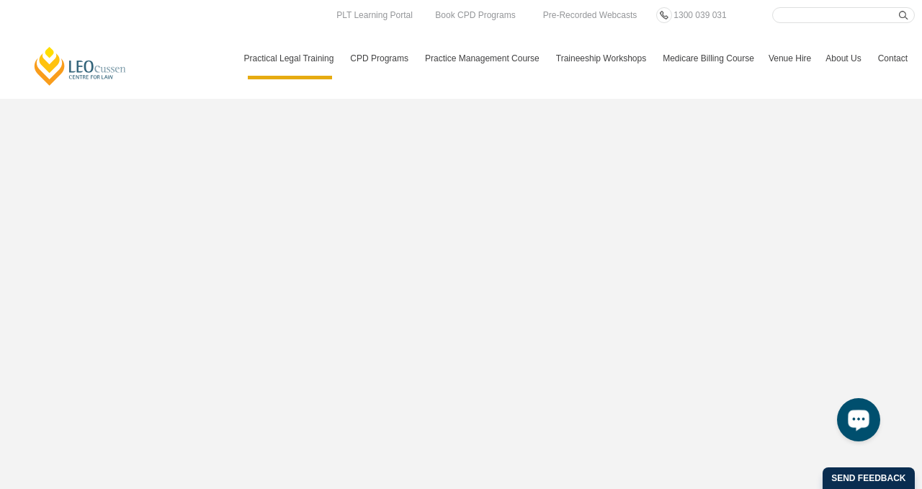
click at [852, 419] on icon "Open LiveChat chat widget" at bounding box center [859, 418] width 14 height 9
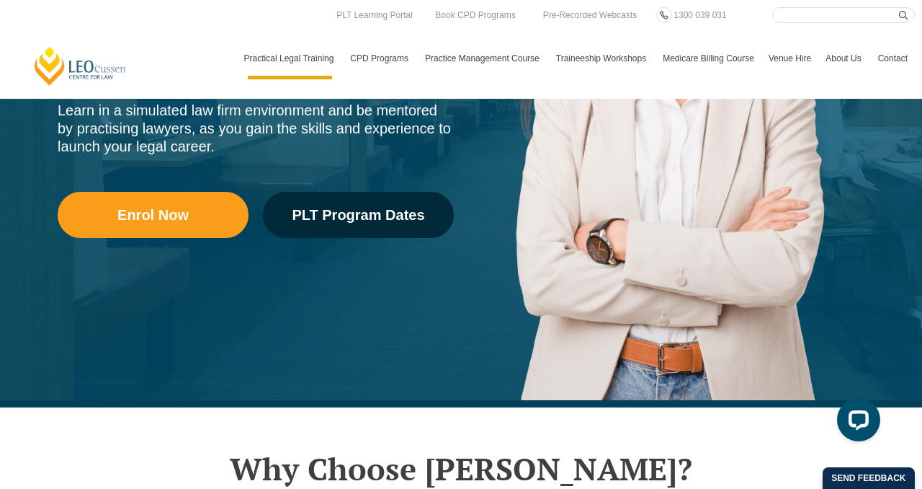
scroll to position [0, 0]
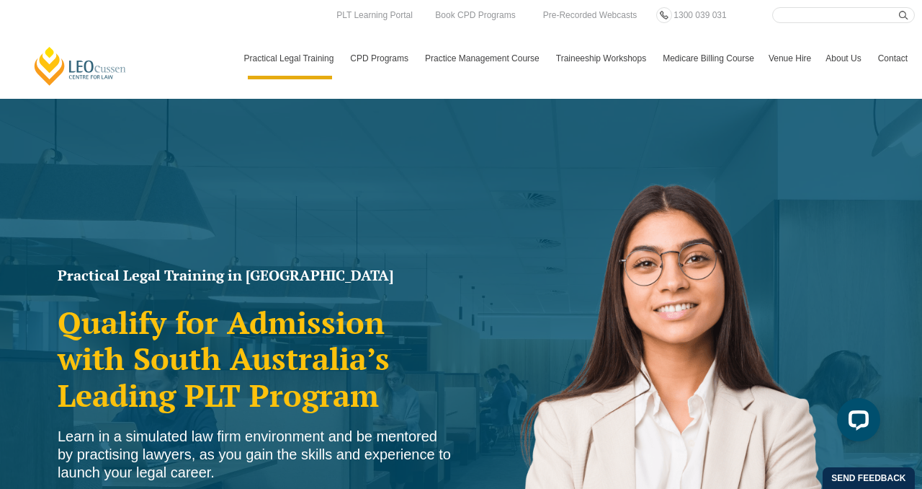
click at [862, 12] on input "Search here" at bounding box center [843, 15] width 143 height 16
type input "interstate"
click at [899, 7] on button "submit" at bounding box center [907, 15] width 16 height 16
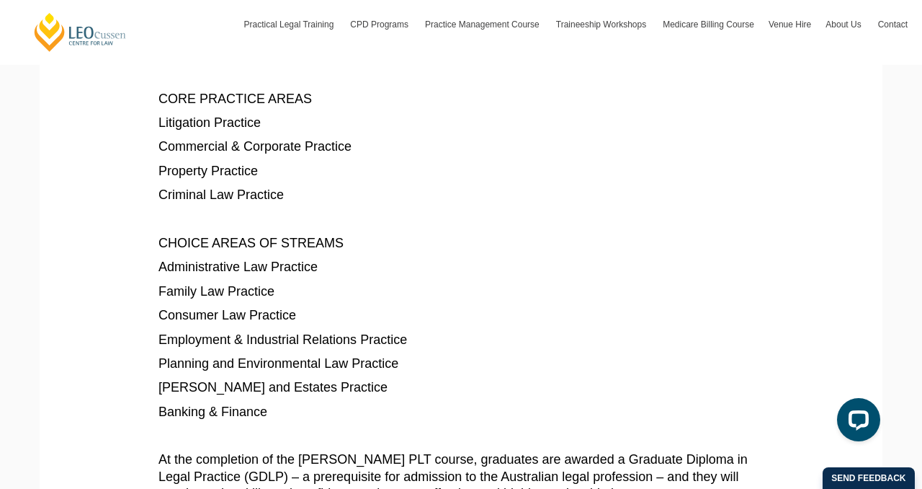
scroll to position [1059, 0]
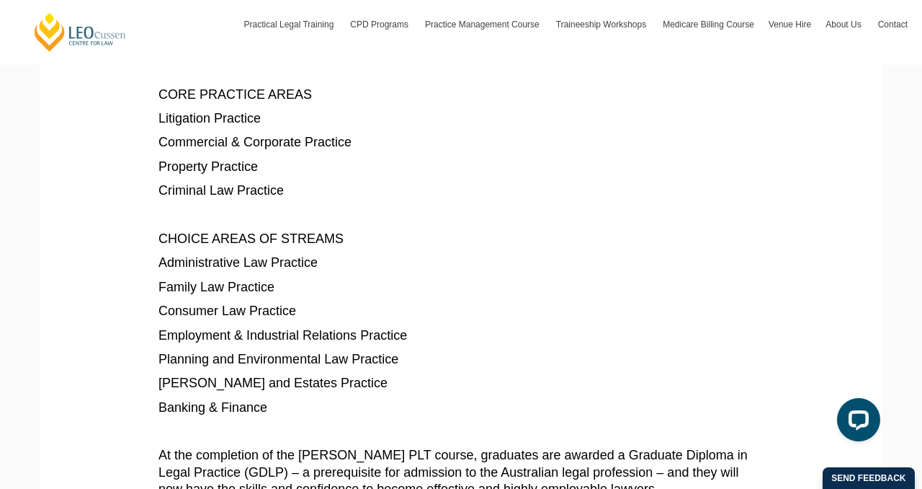
click at [280, 207] on p at bounding box center [461, 215] width 605 height 17
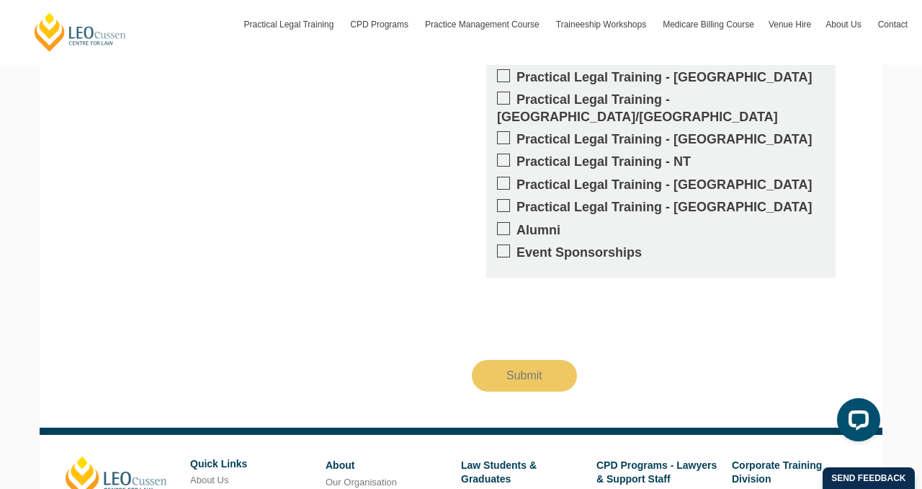
scroll to position [2187, 0]
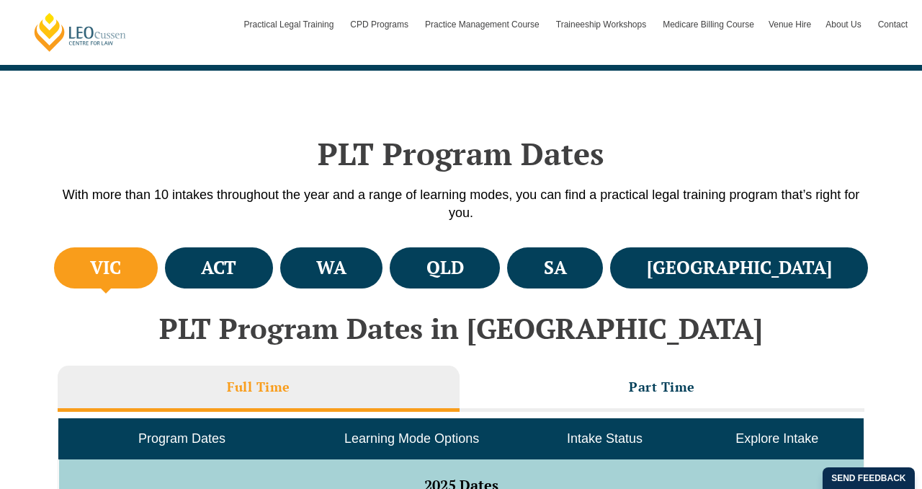
scroll to position [351, 0]
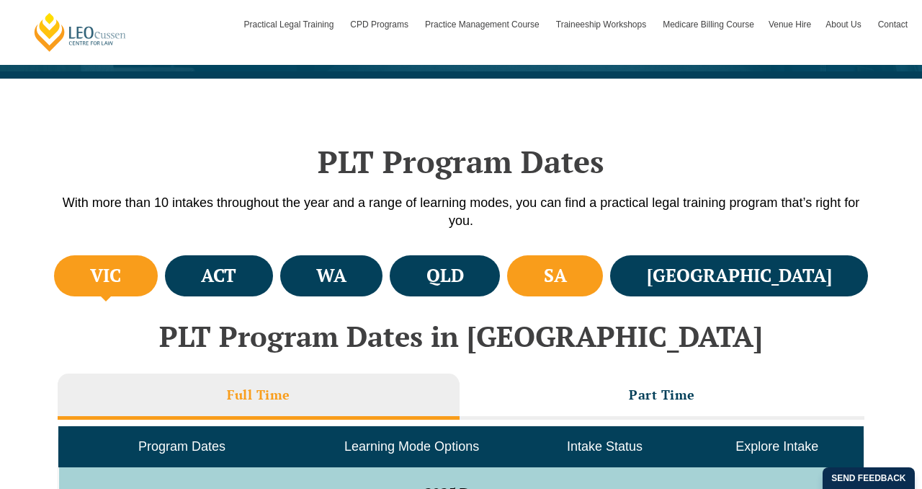
click at [603, 275] on li "SA" at bounding box center [555, 275] width 96 height 41
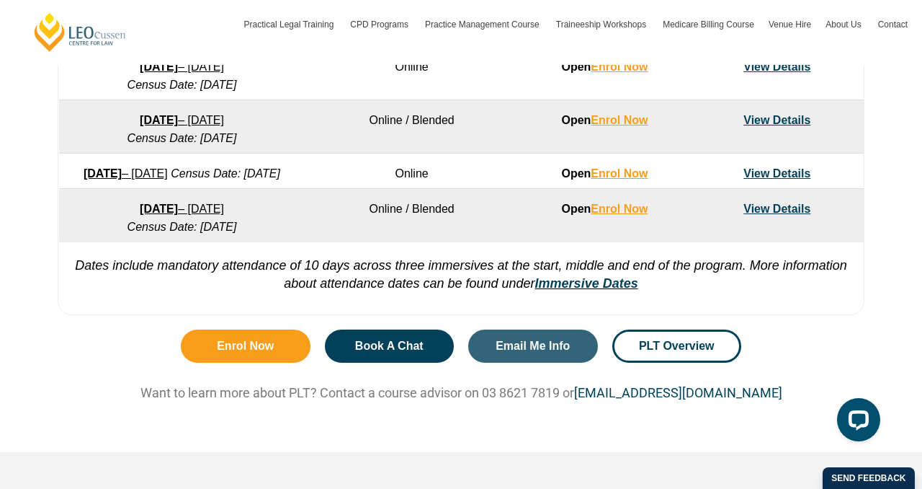
scroll to position [1151, 0]
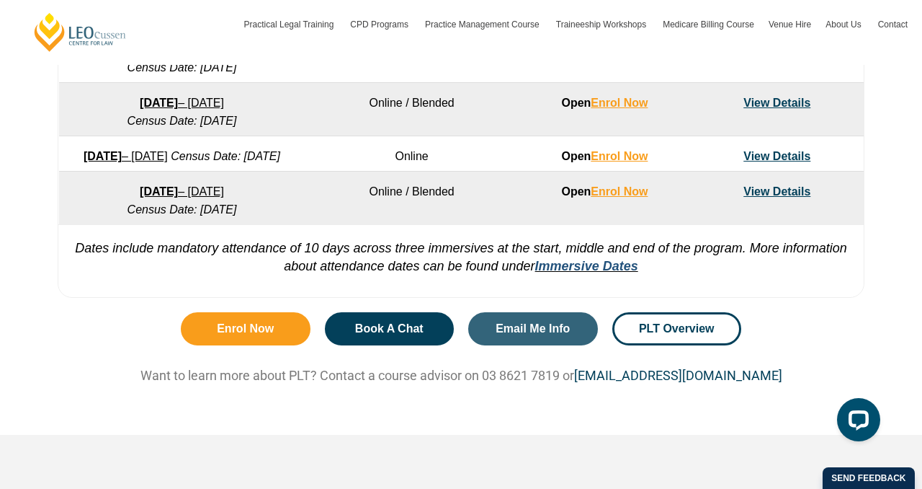
click at [607, 273] on link "Immersive Dates" at bounding box center [586, 266] width 103 height 14
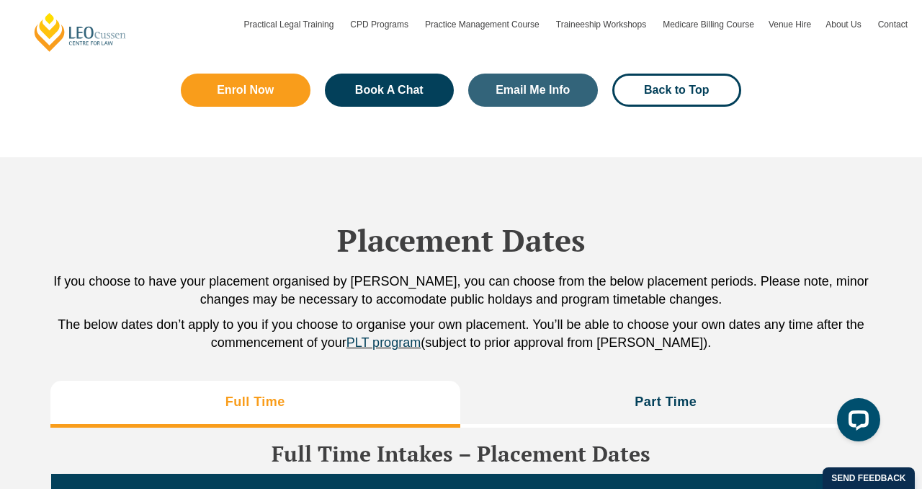
scroll to position [3366, 0]
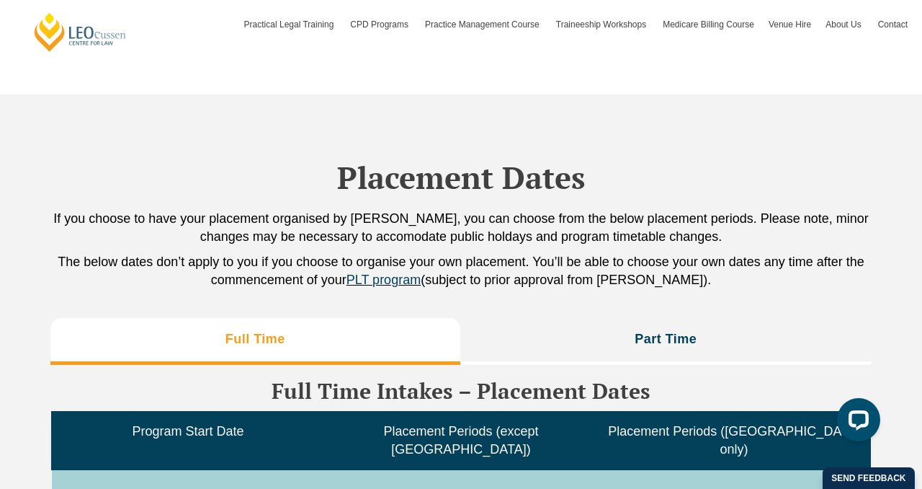
click at [611, 246] on p "If you choose to have your placement organised by [PERSON_NAME], you can choose…" at bounding box center [460, 228] width 821 height 36
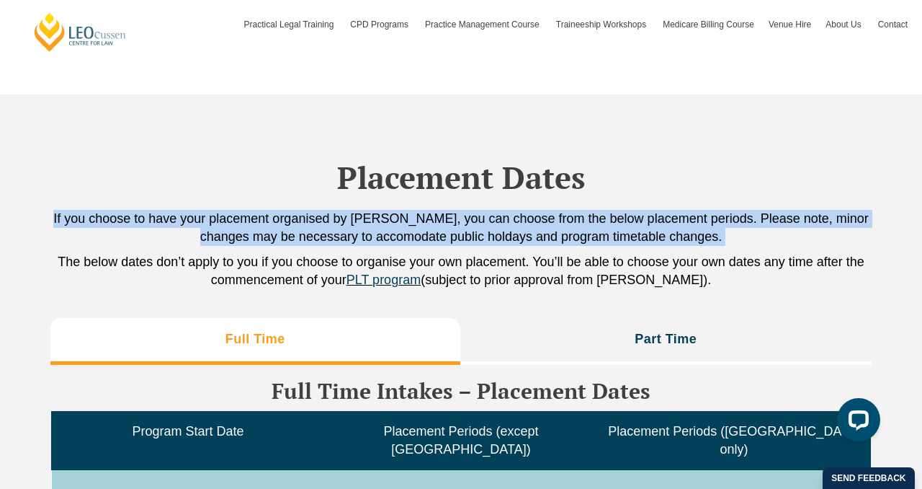
click at [611, 246] on p "If you choose to have your placement organised by [PERSON_NAME], you can choose…" at bounding box center [460, 228] width 821 height 36
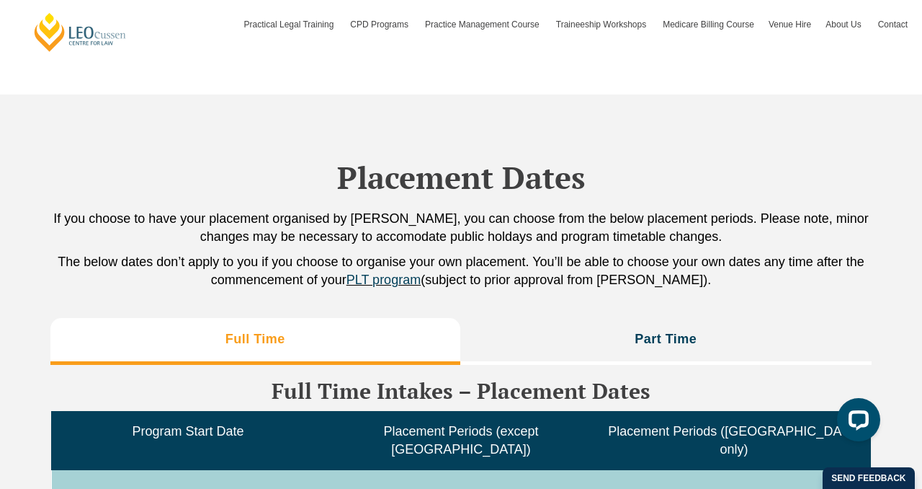
click at [610, 246] on p "If you choose to have your placement organised by [PERSON_NAME], you can choose…" at bounding box center [460, 228] width 821 height 36
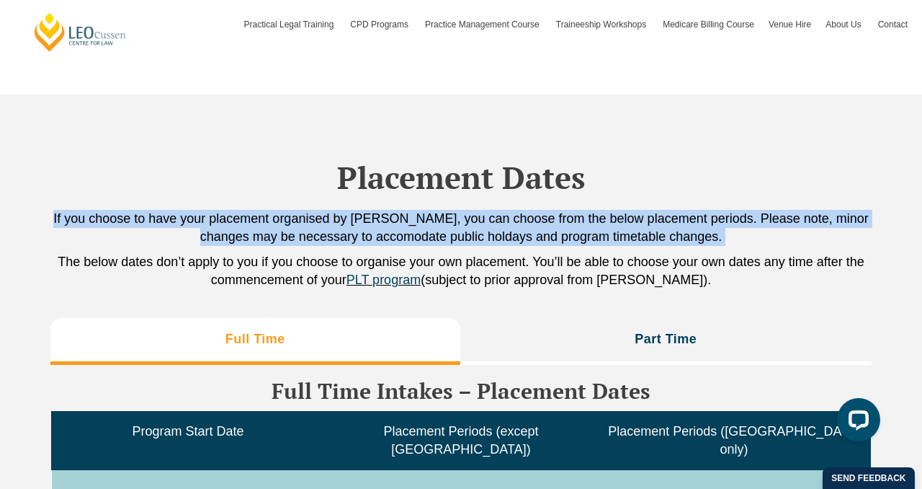
click at [610, 246] on p "If you choose to have your placement organised by [PERSON_NAME], you can choose…" at bounding box center [460, 228] width 821 height 36
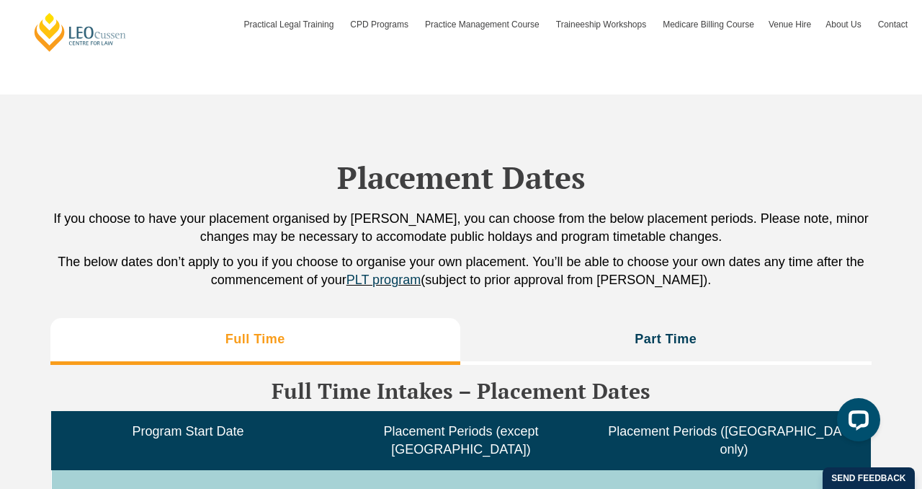
click at [607, 263] on p "The below dates don’t apply to you if you choose to organise your own placement…" at bounding box center [460, 271] width 821 height 36
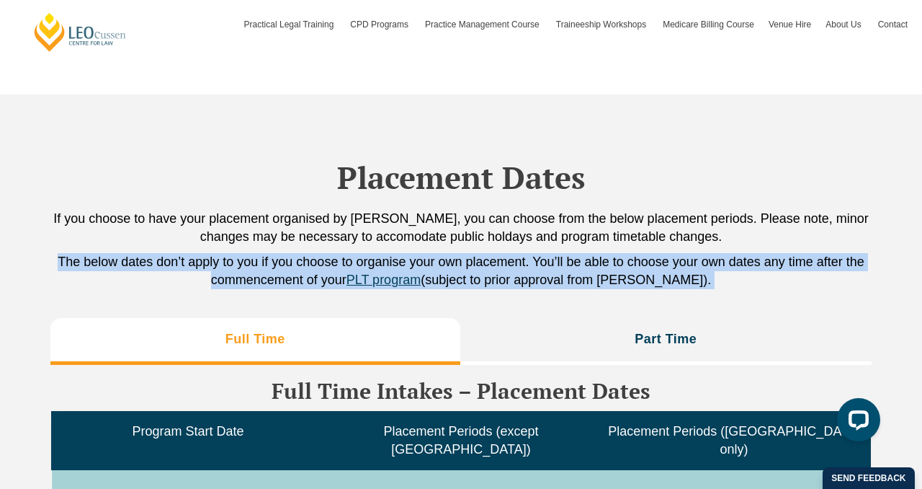
click at [607, 263] on p "The below dates don’t apply to you if you choose to organise your own placement…" at bounding box center [460, 271] width 821 height 36
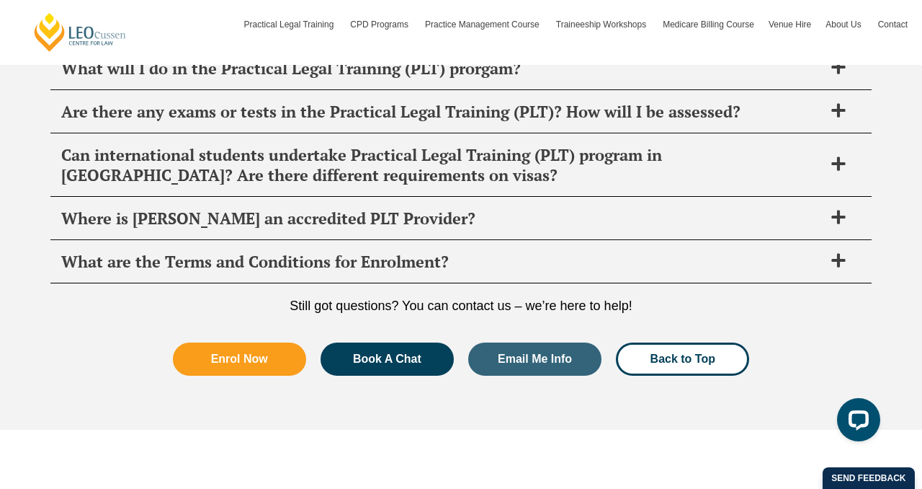
scroll to position [2256, 0]
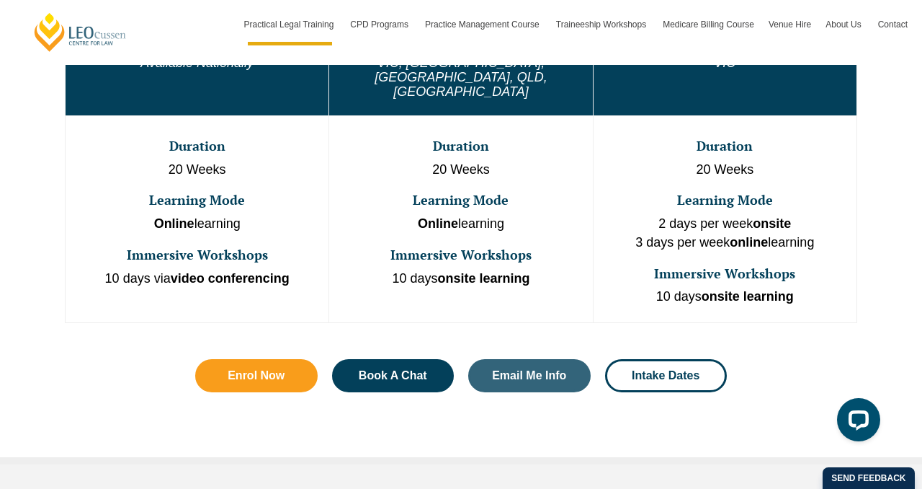
scroll to position [893, 0]
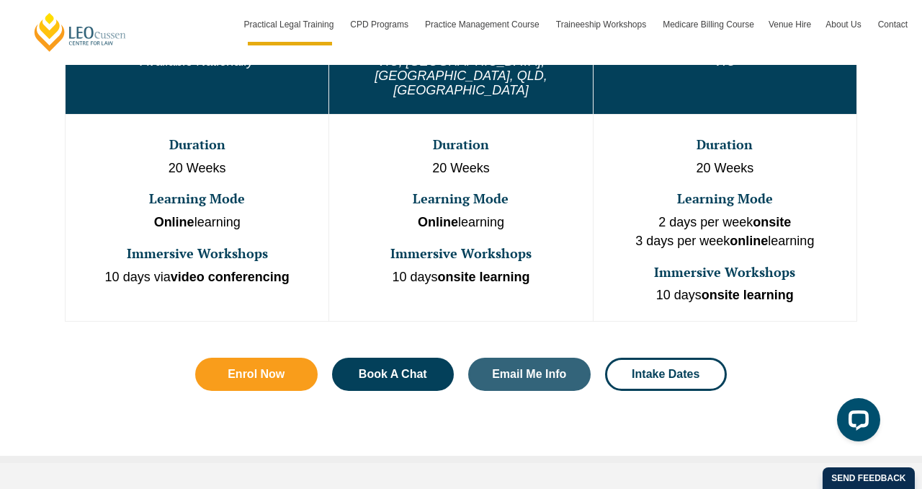
click at [680, 286] on p "10 days onsite learning" at bounding box center [725, 295] width 260 height 19
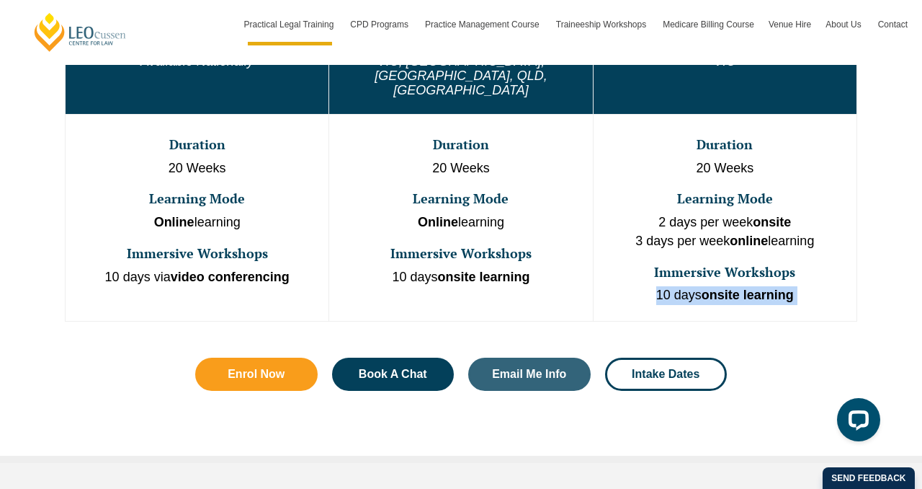
click at [680, 286] on p "10 days onsite learning" at bounding box center [725, 295] width 260 height 19
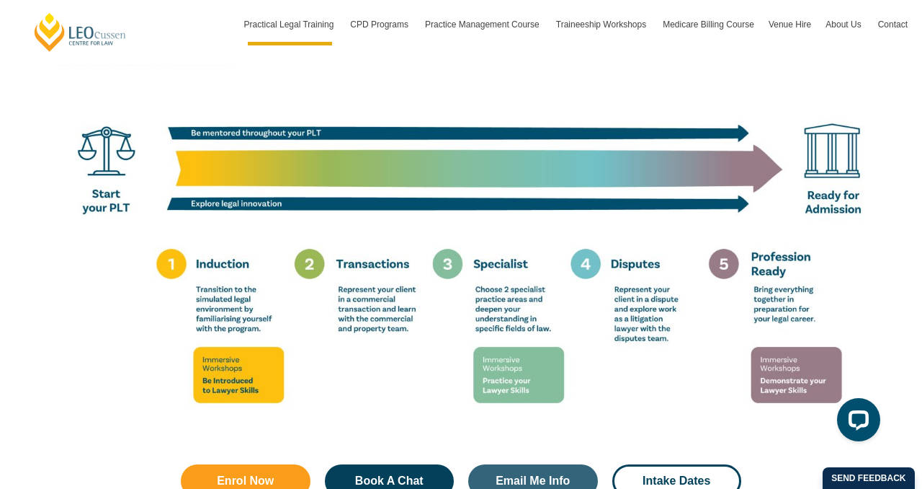
scroll to position [2604, 0]
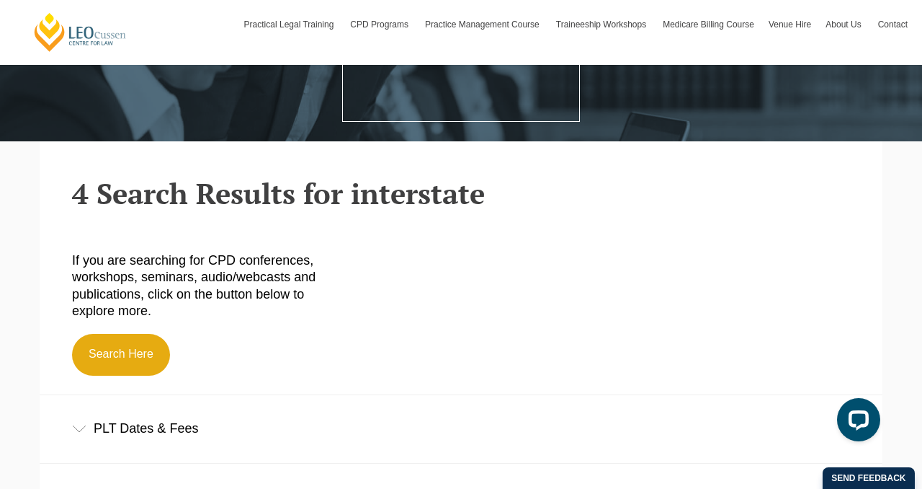
scroll to position [442, 0]
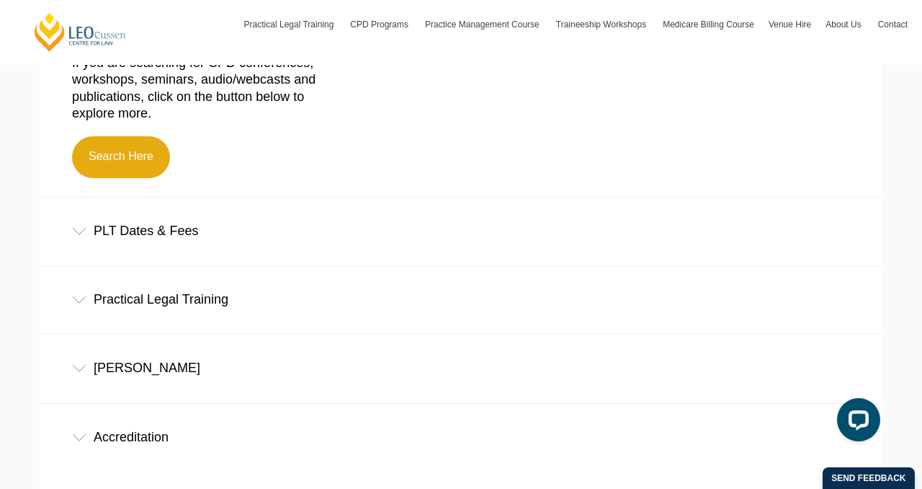
click at [174, 233] on div "PLT Dates & Fees" at bounding box center [461, 230] width 843 height 67
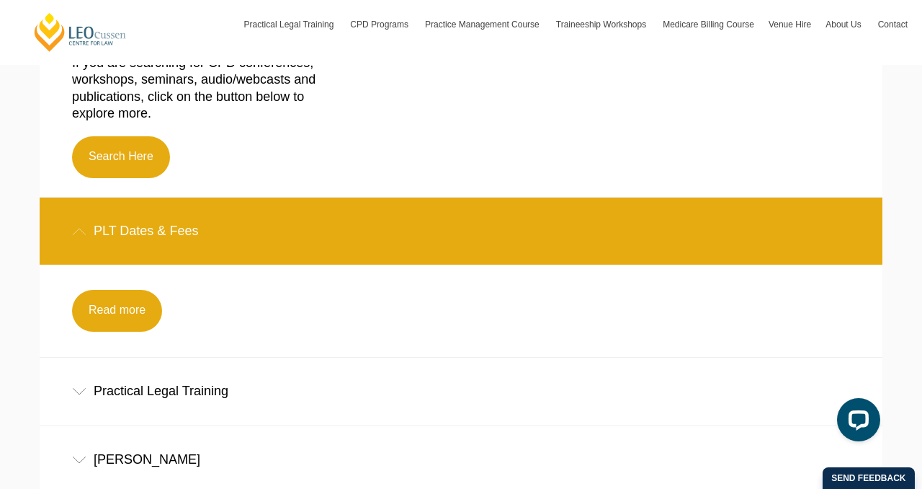
click at [151, 388] on div "Practical Legal Training" at bounding box center [461, 390] width 843 height 67
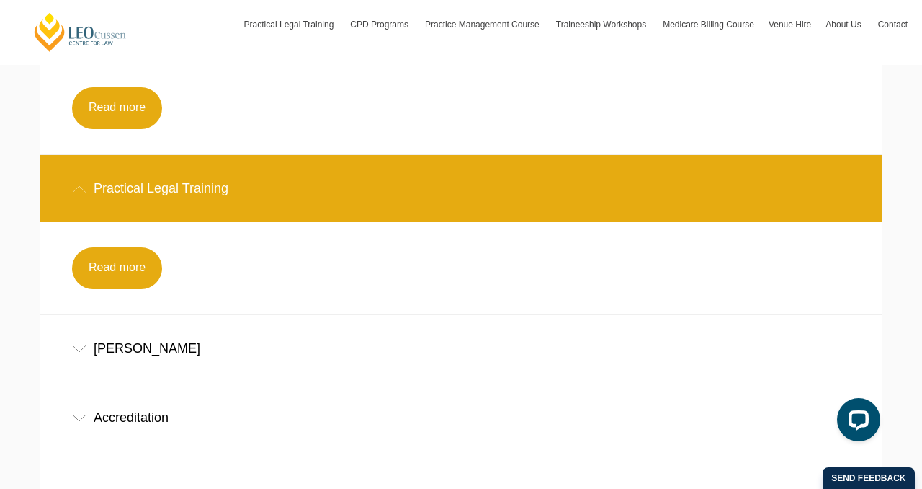
scroll to position [692, 0]
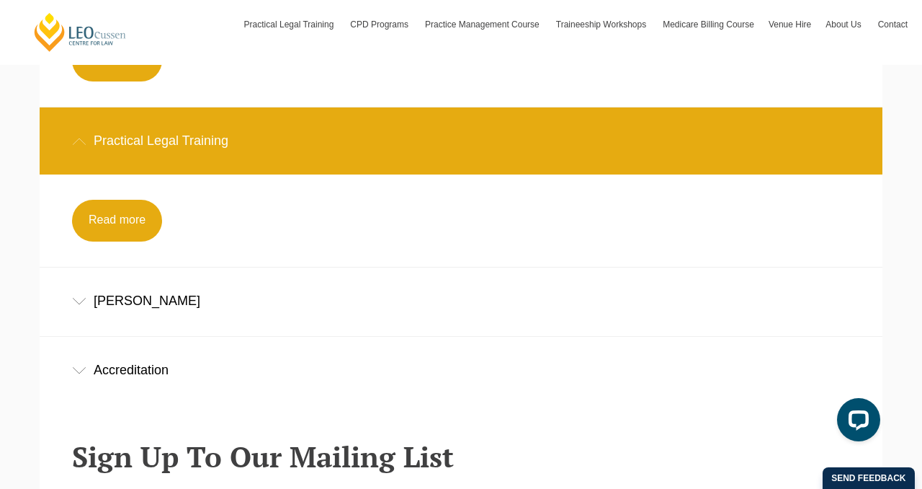
click at [167, 305] on div "Ann Beckingham" at bounding box center [461, 300] width 843 height 67
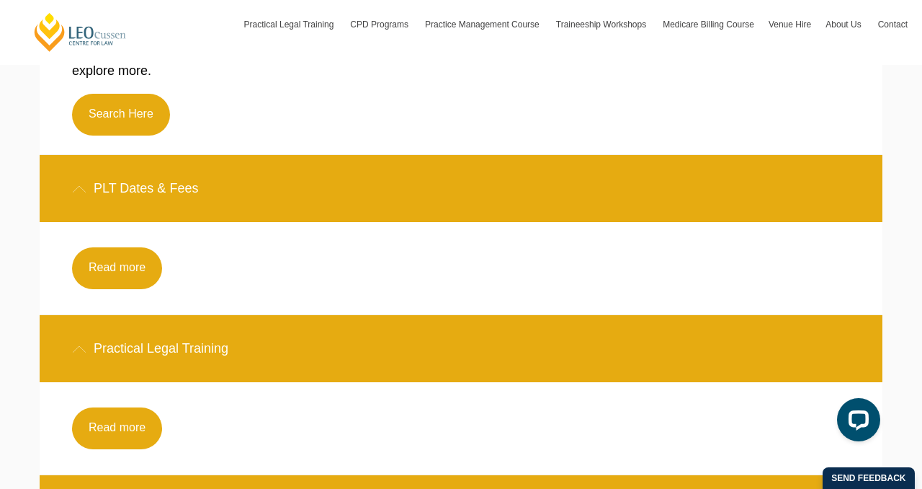
scroll to position [482, 0]
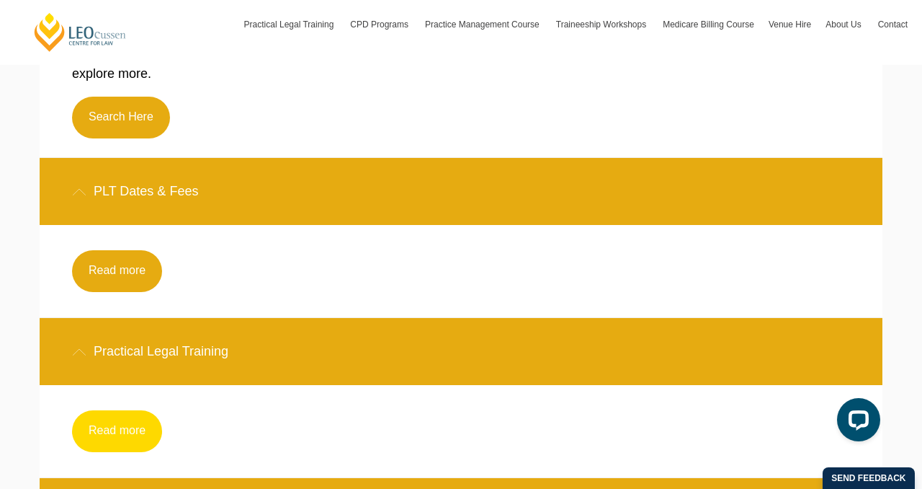
click at [149, 432] on link "Read more" at bounding box center [117, 431] width 90 height 42
